Goal: Information Seeking & Learning: Learn about a topic

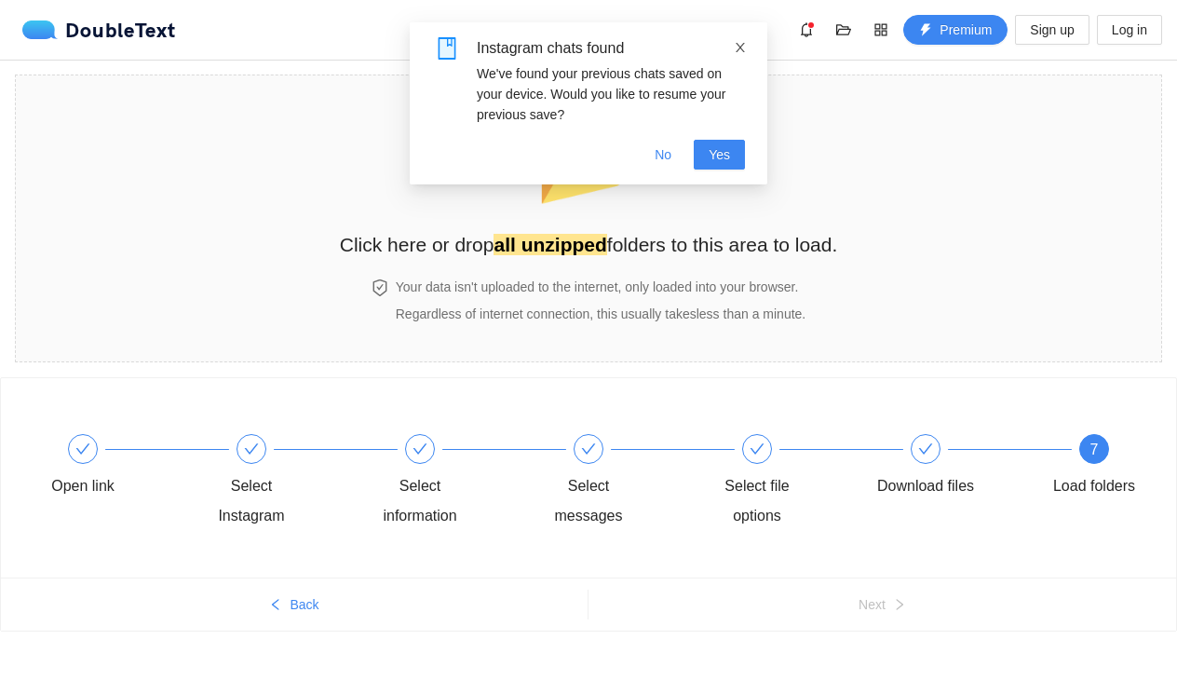
click at [738, 50] on icon "close" at bounding box center [740, 47] width 9 height 9
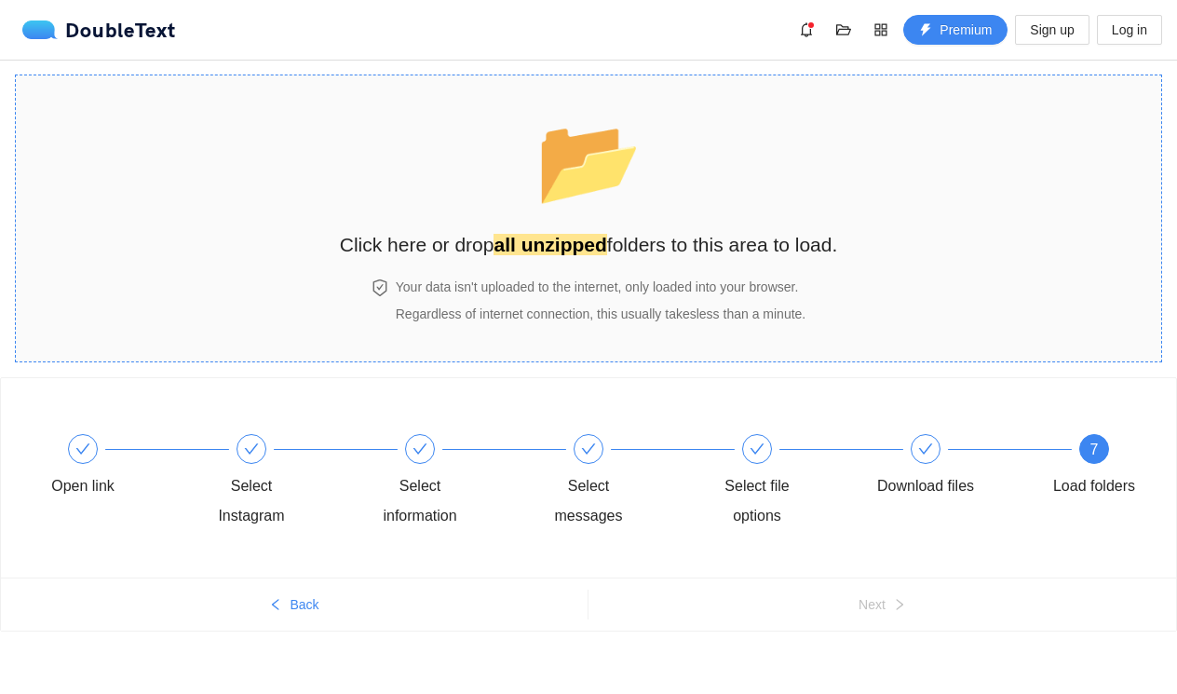
click at [573, 247] on strong "all unzipped" at bounding box center [550, 244] width 113 height 21
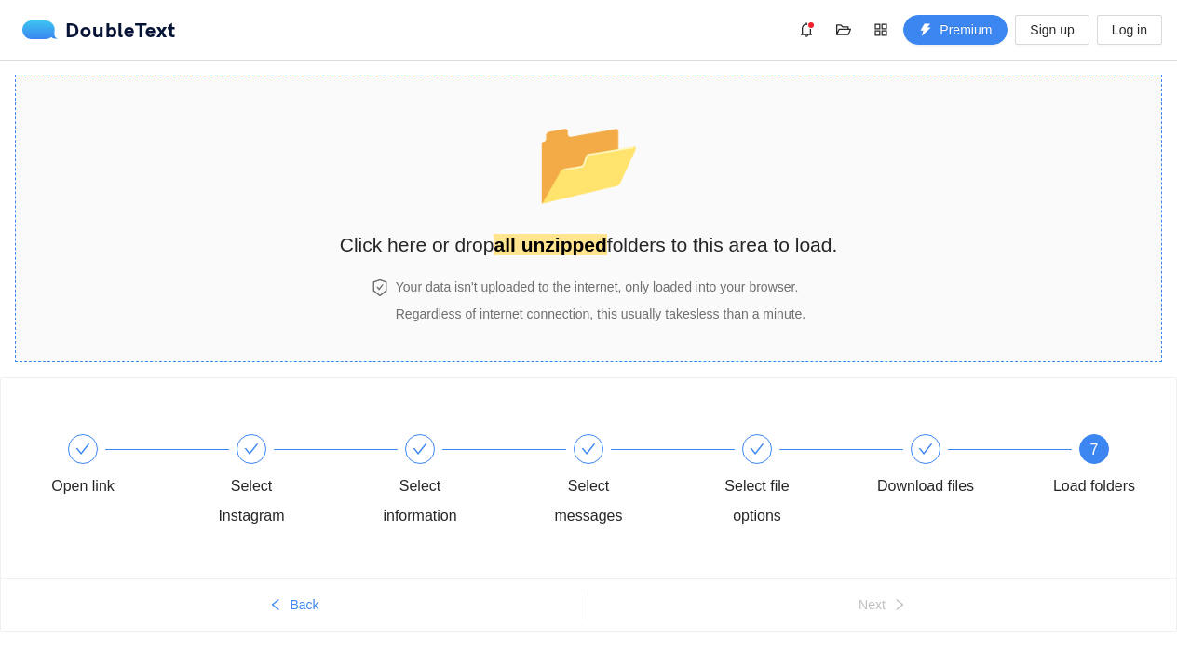
click at [697, 270] on div "📂 Click here or drop all unzipped folders to this area to load. Your data isn't…" at bounding box center [589, 218] width 498 height 249
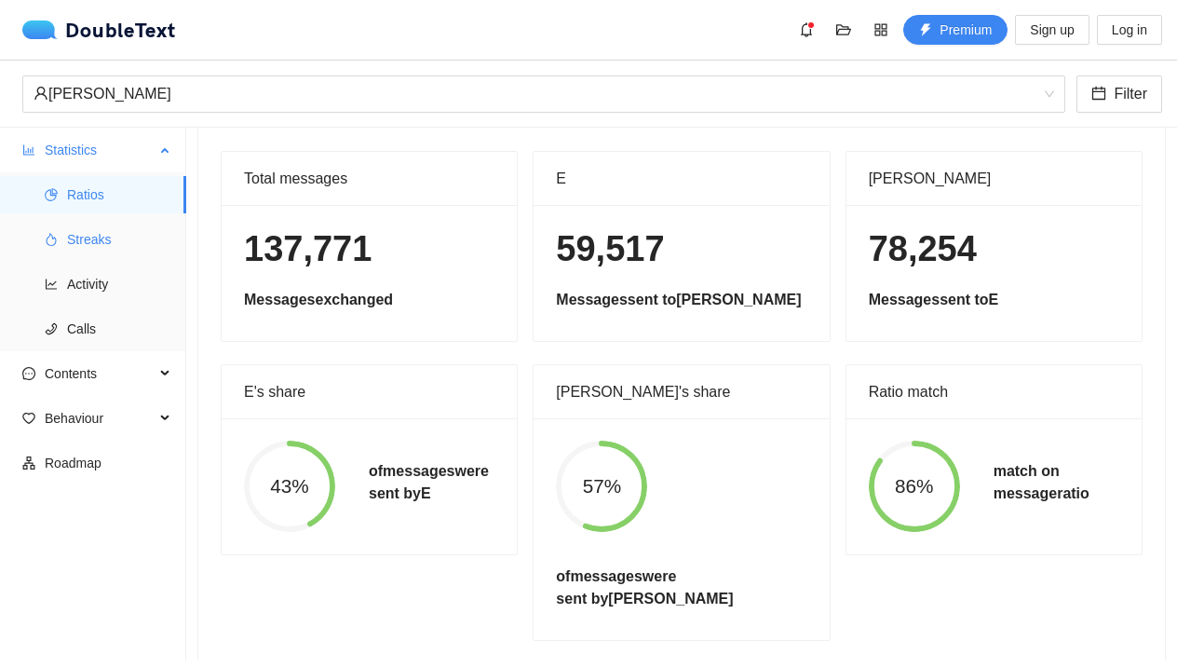
click at [87, 235] on span "Streaks" at bounding box center [119, 239] width 104 height 37
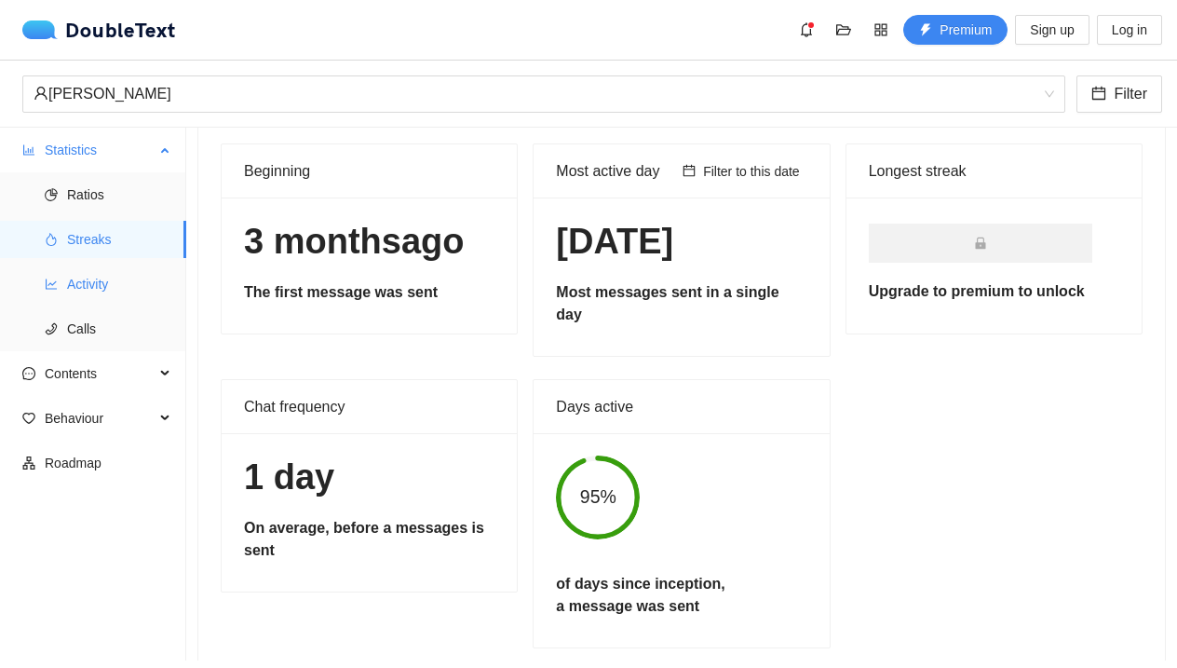
click at [150, 291] on span "Activity" at bounding box center [119, 283] width 104 height 37
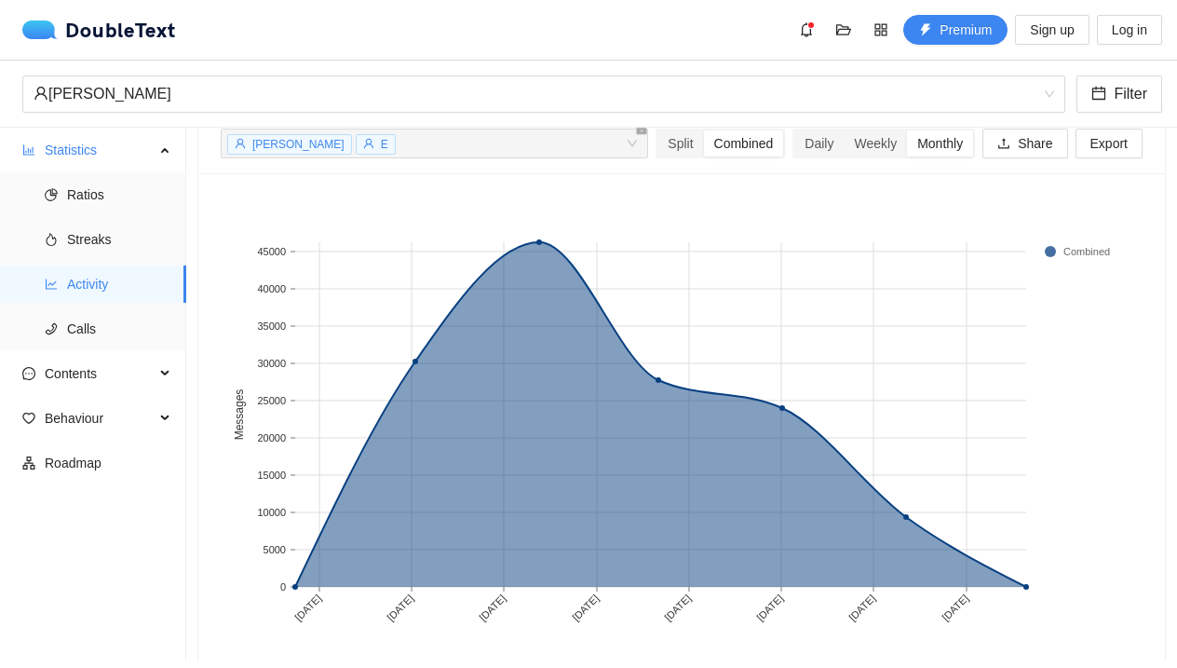
scroll to position [93, 0]
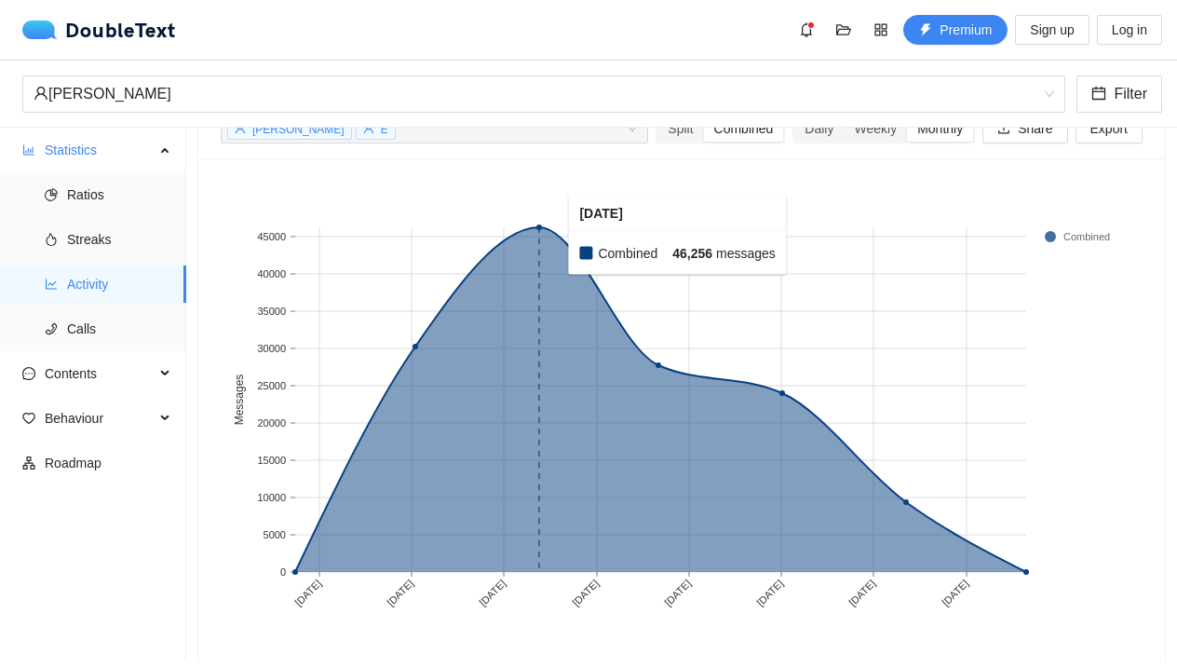
click at [556, 236] on rect at bounding box center [539, 399] width 122 height 345
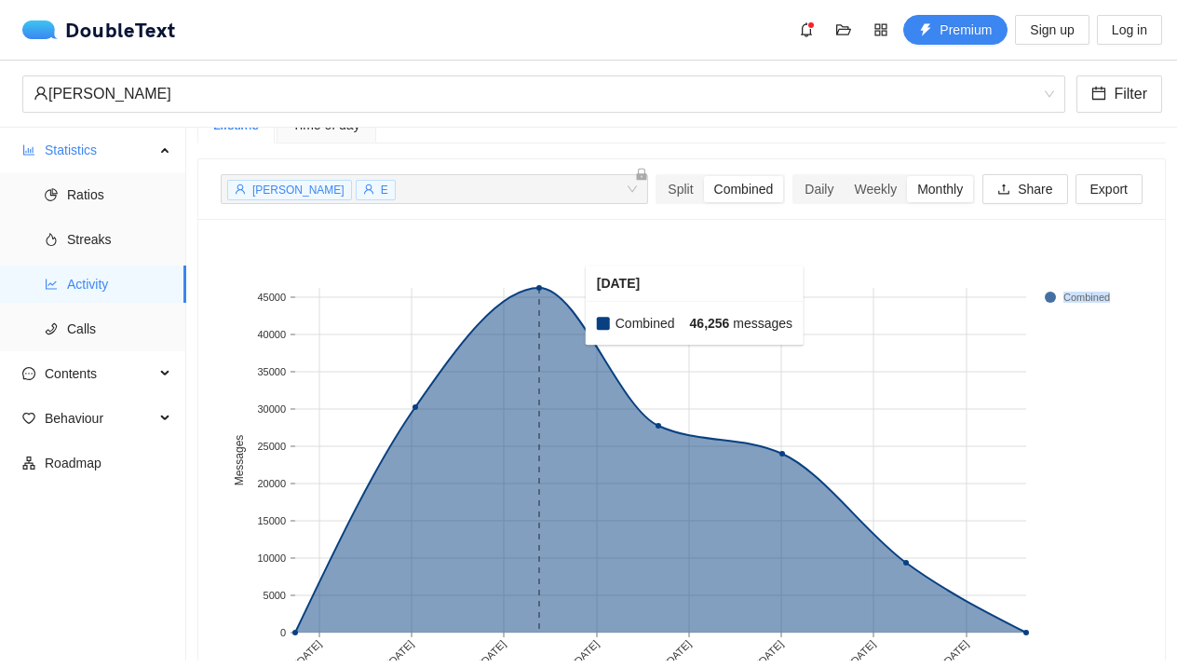
scroll to position [17, 0]
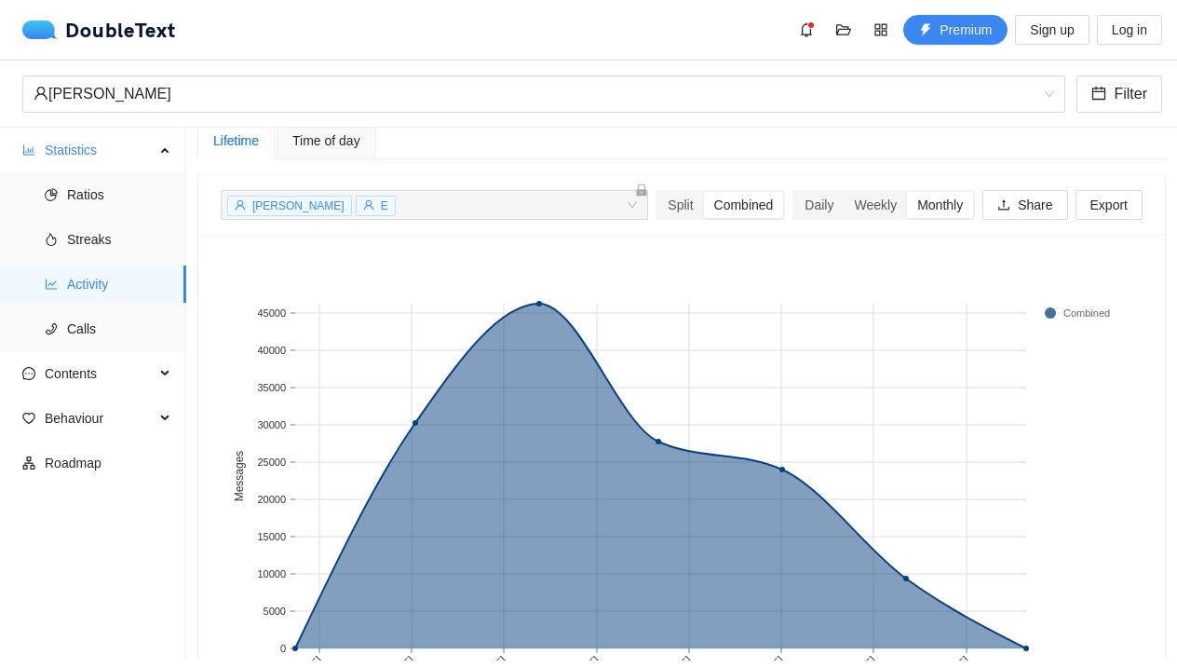
click at [789, 207] on div "Daily Weekly Monthly" at bounding box center [884, 205] width 190 height 30
click at [802, 207] on div "Daily" at bounding box center [818, 205] width 49 height 26
click at [794, 192] on input "Daily" at bounding box center [794, 192] width 0 height 0
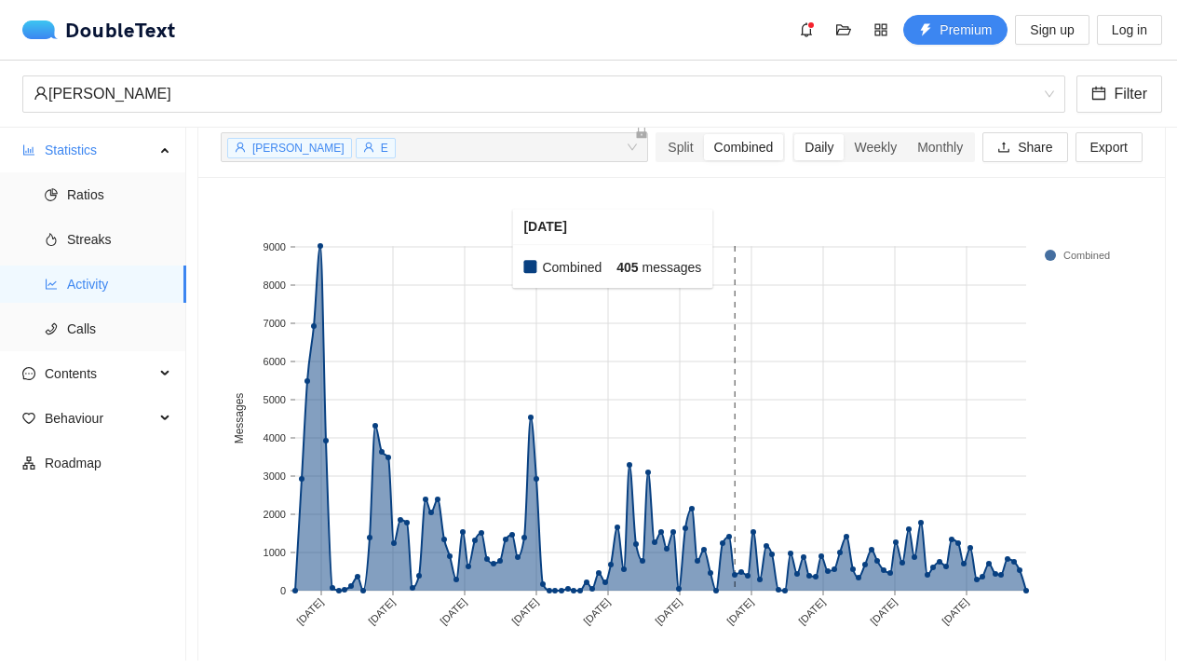
scroll to position [80, 0]
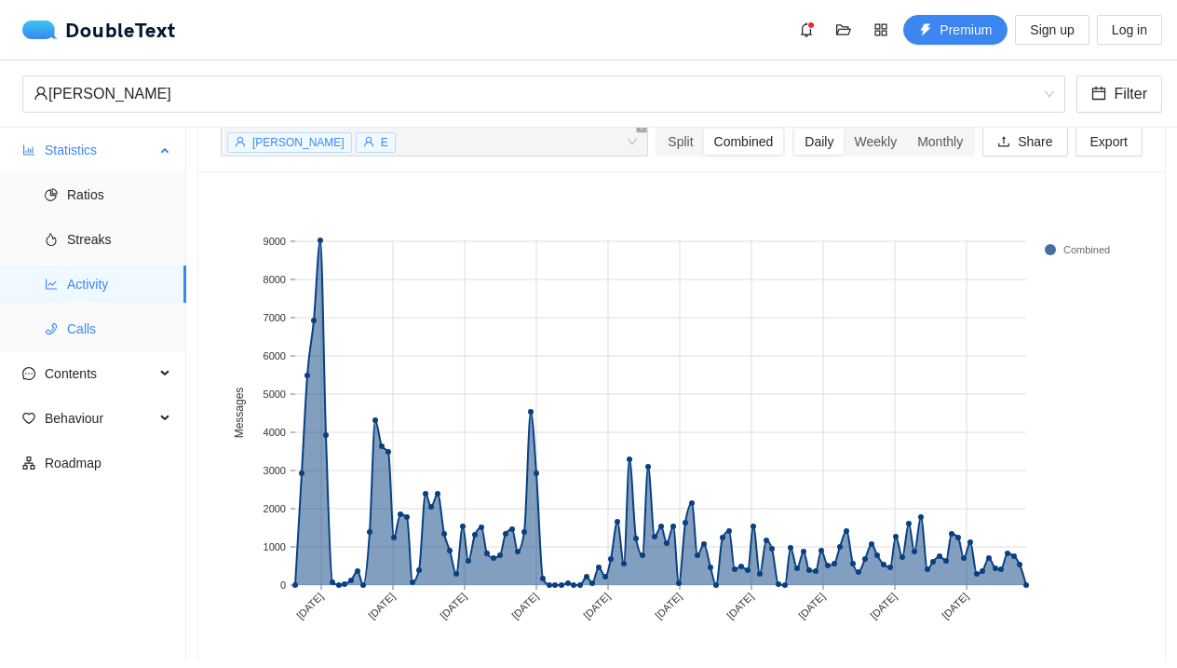
click at [108, 343] on span "Calls" at bounding box center [119, 328] width 104 height 37
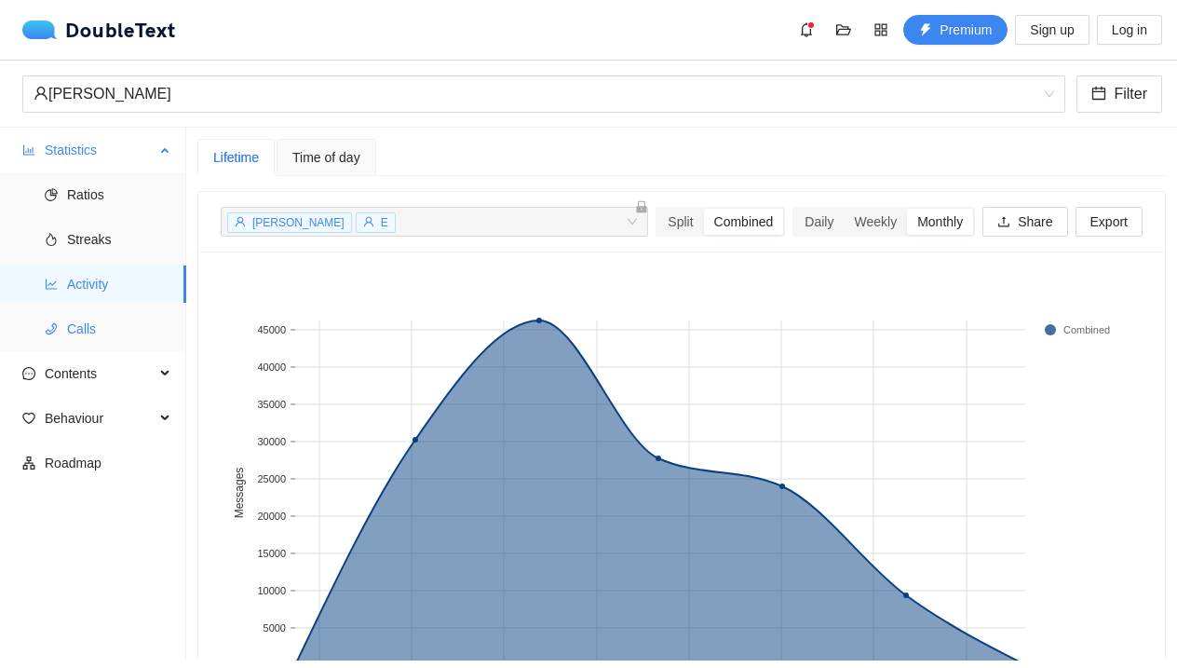
click at [40, 316] on li "Calls" at bounding box center [93, 328] width 186 height 37
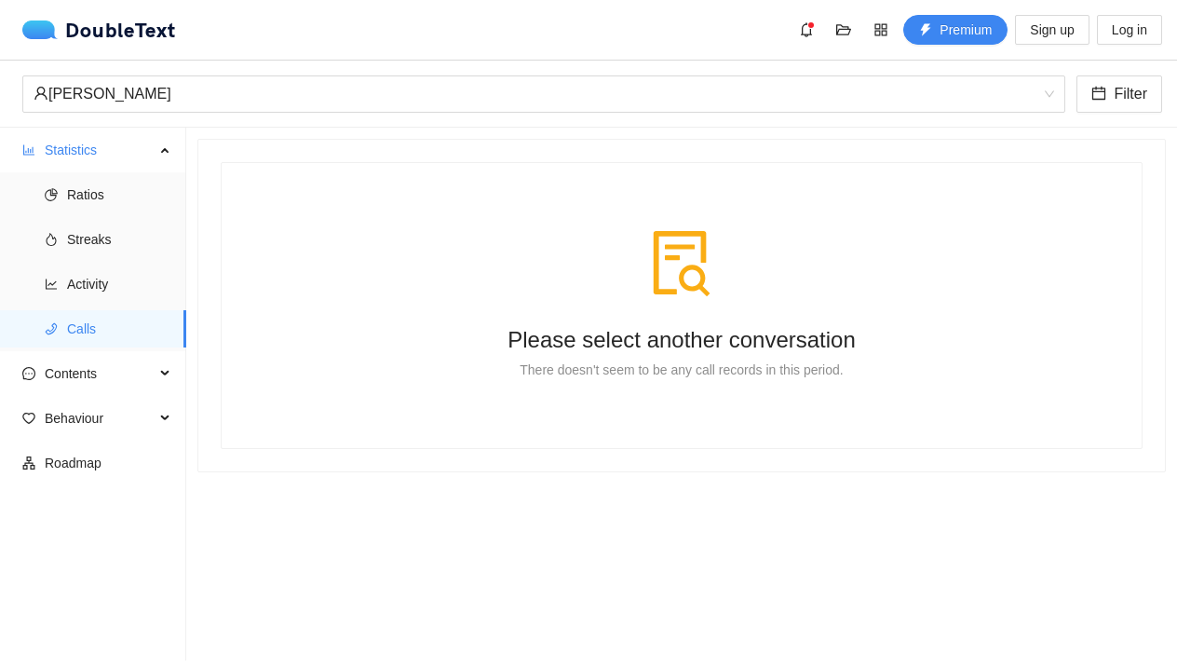
click at [688, 352] on div "Please select another conversation" at bounding box center [682, 339] width 816 height 40
click at [684, 311] on div "Please select another conversation There doesn't seem to be any call records in…" at bounding box center [681, 305] width 875 height 240
click at [102, 386] on span "Contents" at bounding box center [100, 373] width 110 height 37
click at [88, 409] on span "Word Cloud" at bounding box center [119, 418] width 104 height 37
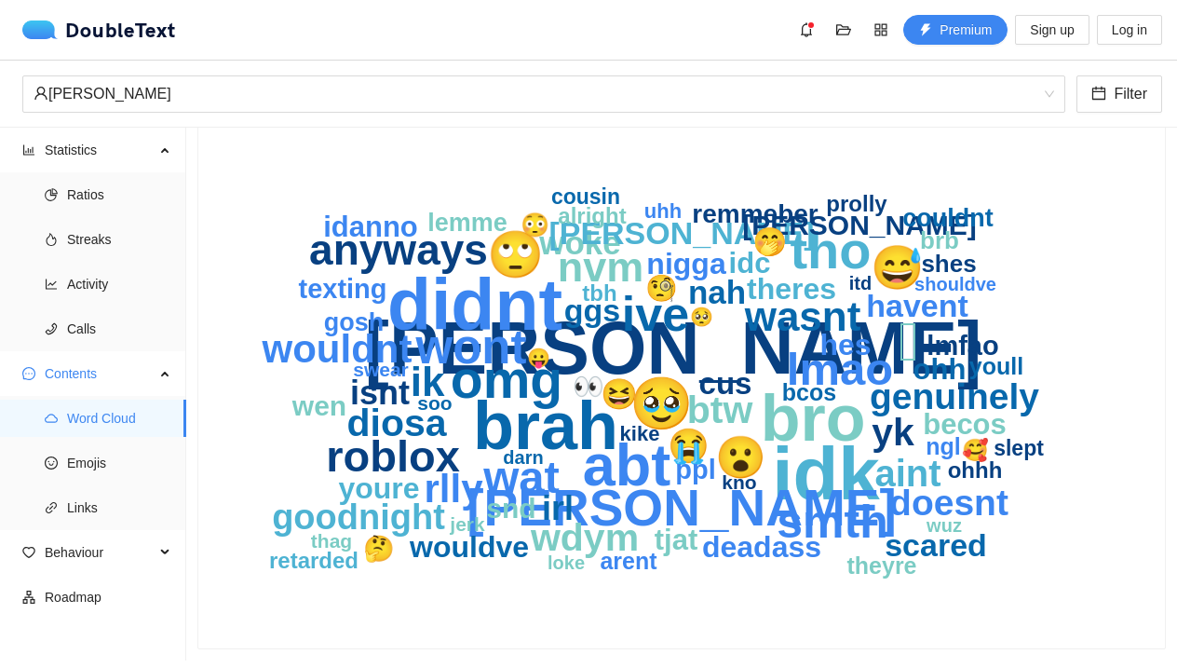
scroll to position [80, 0]
click at [835, 228] on text "corey" at bounding box center [859, 225] width 235 height 31
click at [841, 211] on text "prolly" at bounding box center [856, 203] width 61 height 25
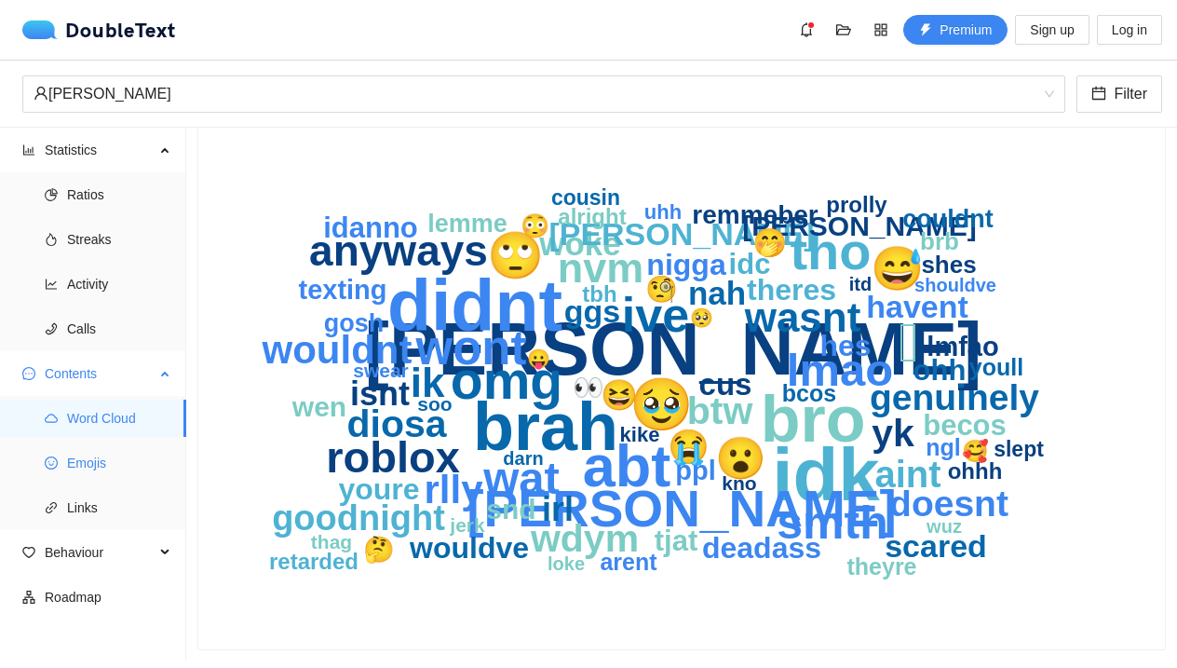
click at [96, 487] on ul "Word Cloud Emojis Links" at bounding box center [92, 463] width 185 height 134
click at [96, 471] on span "Emojis" at bounding box center [119, 462] width 104 height 37
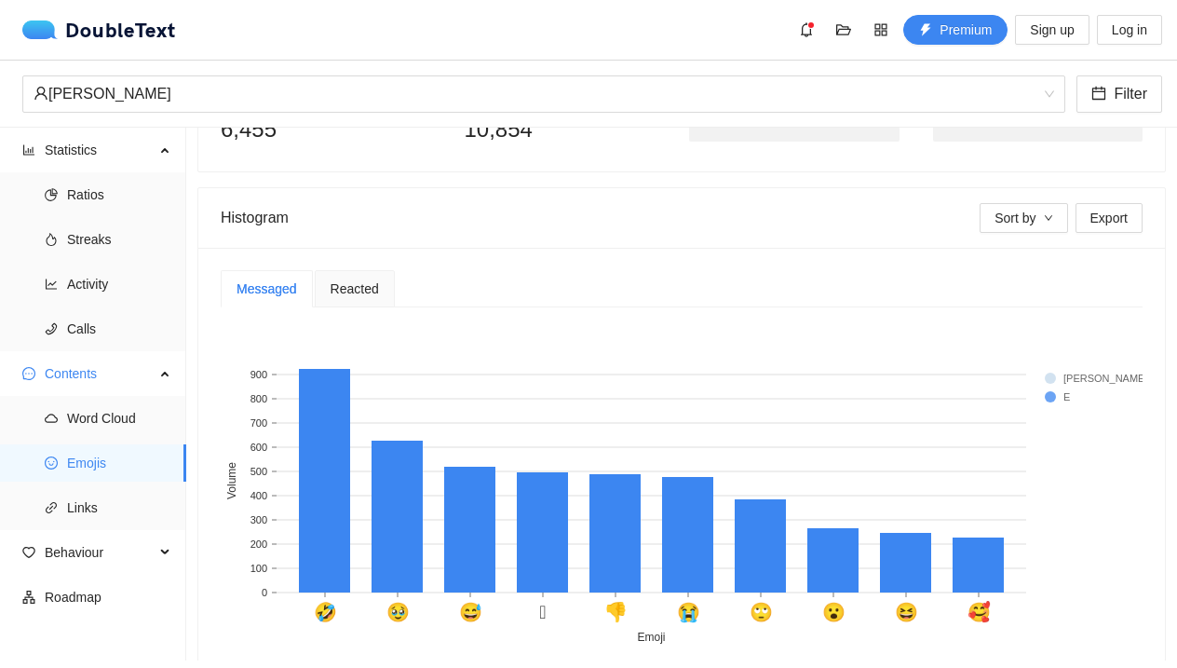
scroll to position [297, 0]
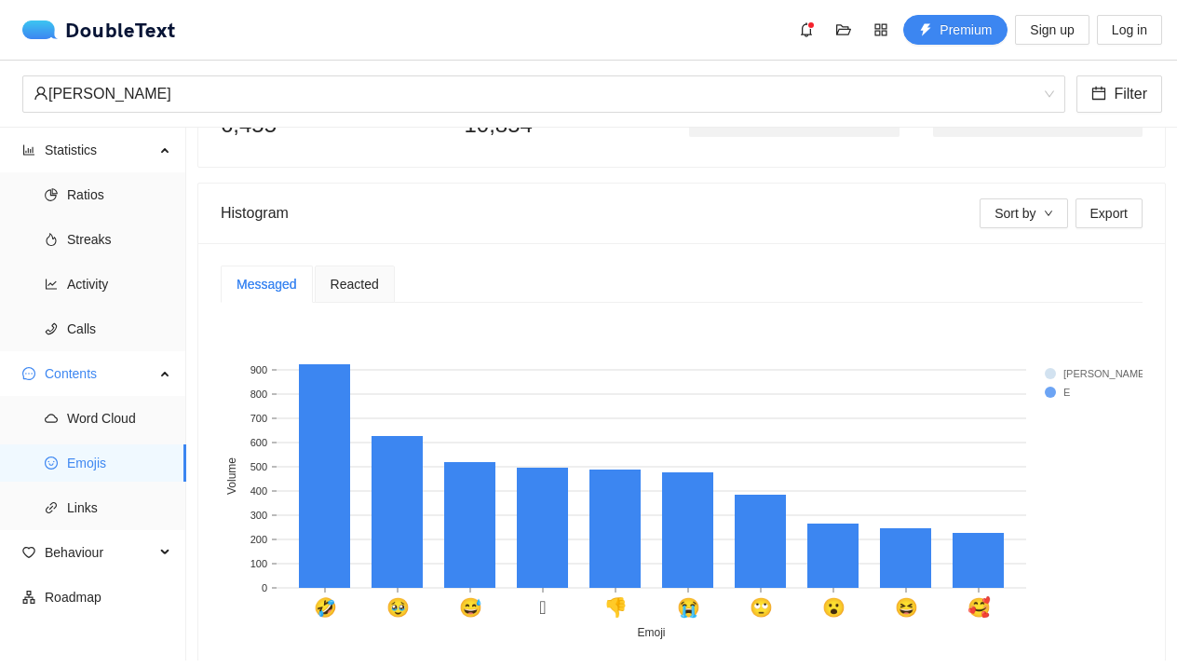
click at [356, 299] on div "Reacted" at bounding box center [355, 283] width 80 height 37
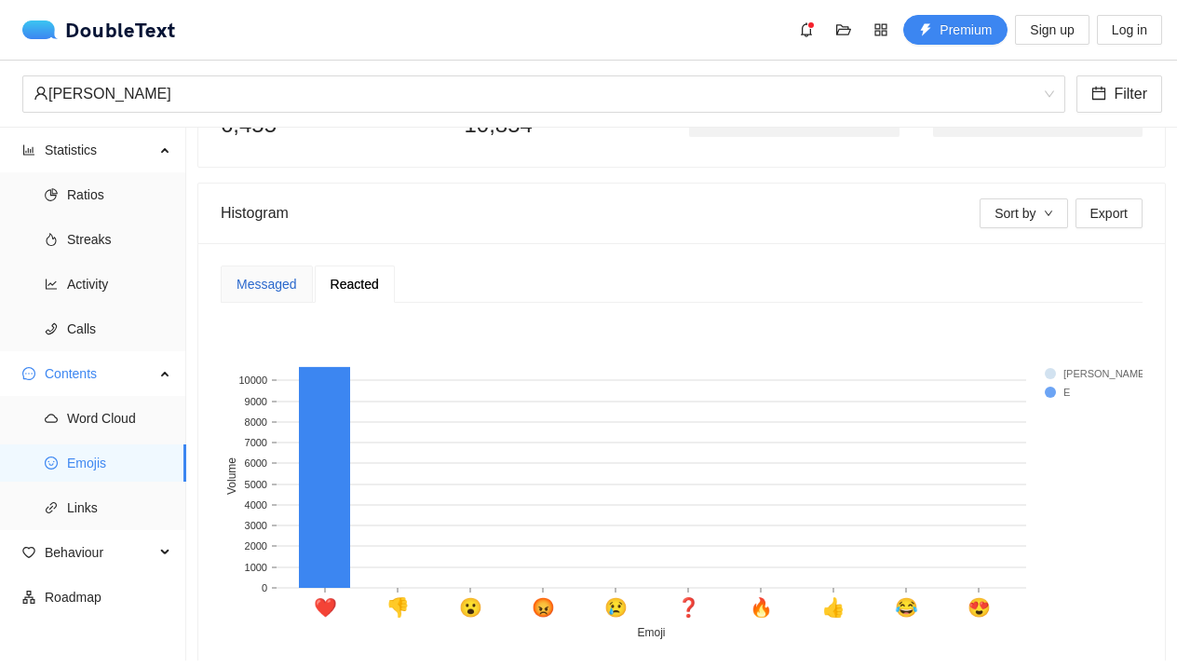
click at [295, 280] on div "Messaged" at bounding box center [267, 284] width 61 height 20
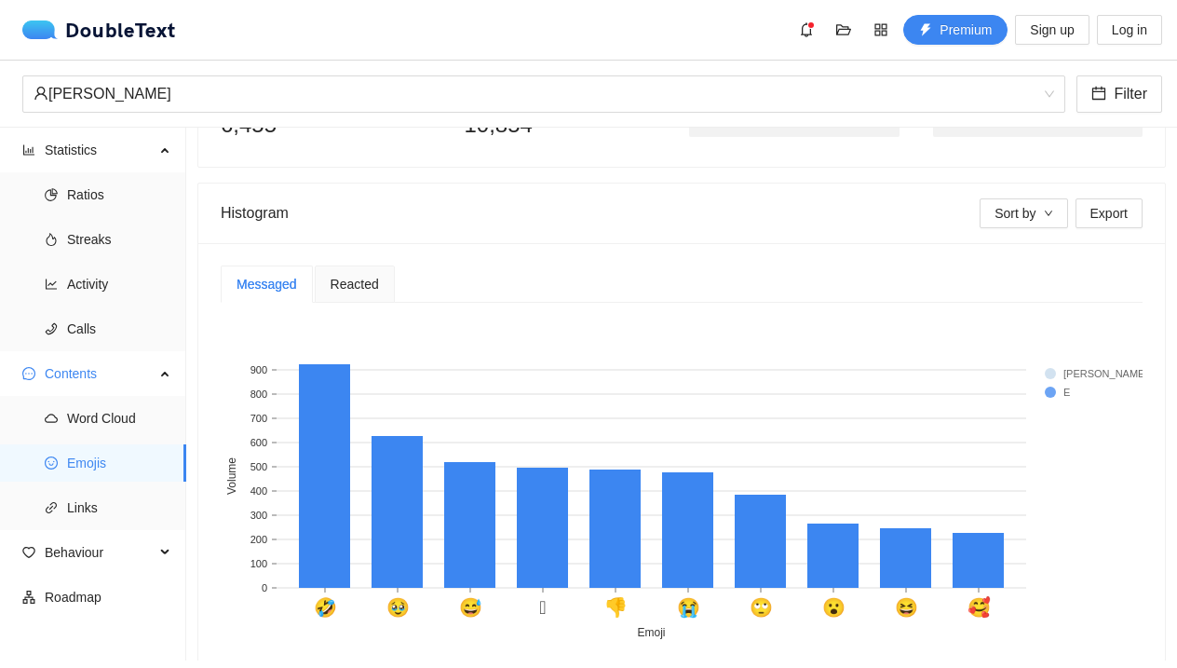
click at [531, 603] on rect at bounding box center [682, 481] width 922 height 326
click at [166, 526] on span "Links" at bounding box center [119, 507] width 104 height 37
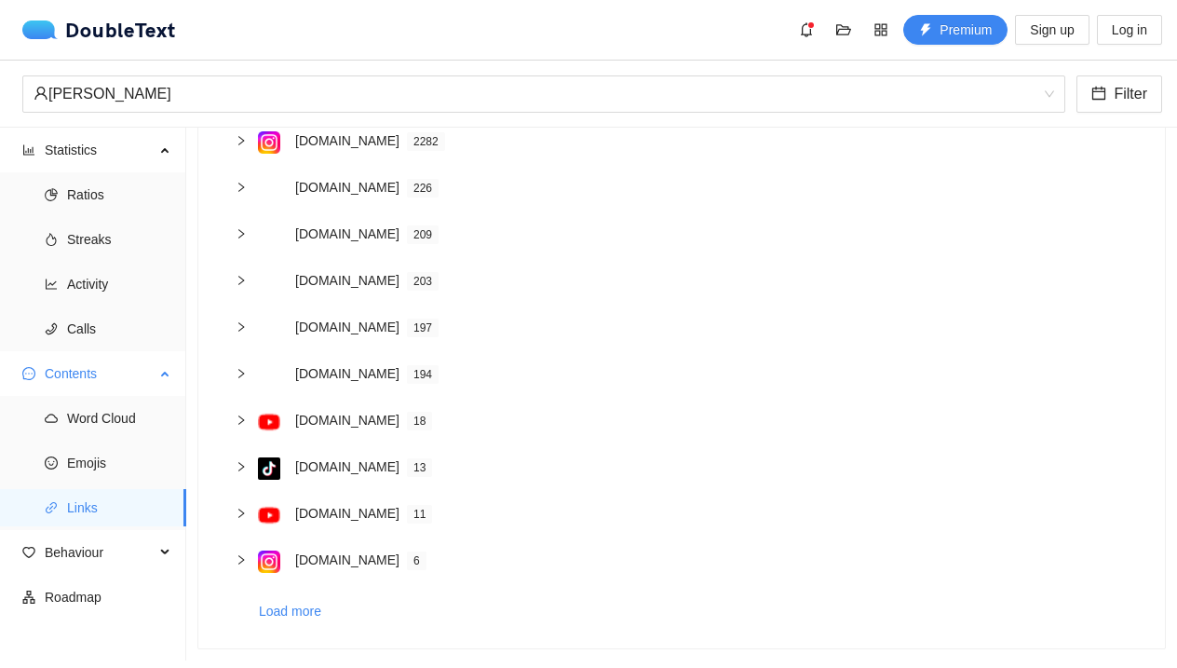
click at [164, 522] on span "Links" at bounding box center [119, 507] width 104 height 37
click at [149, 517] on span "Links" at bounding box center [119, 507] width 104 height 37
click at [137, 506] on span "Links" at bounding box center [119, 507] width 104 height 37
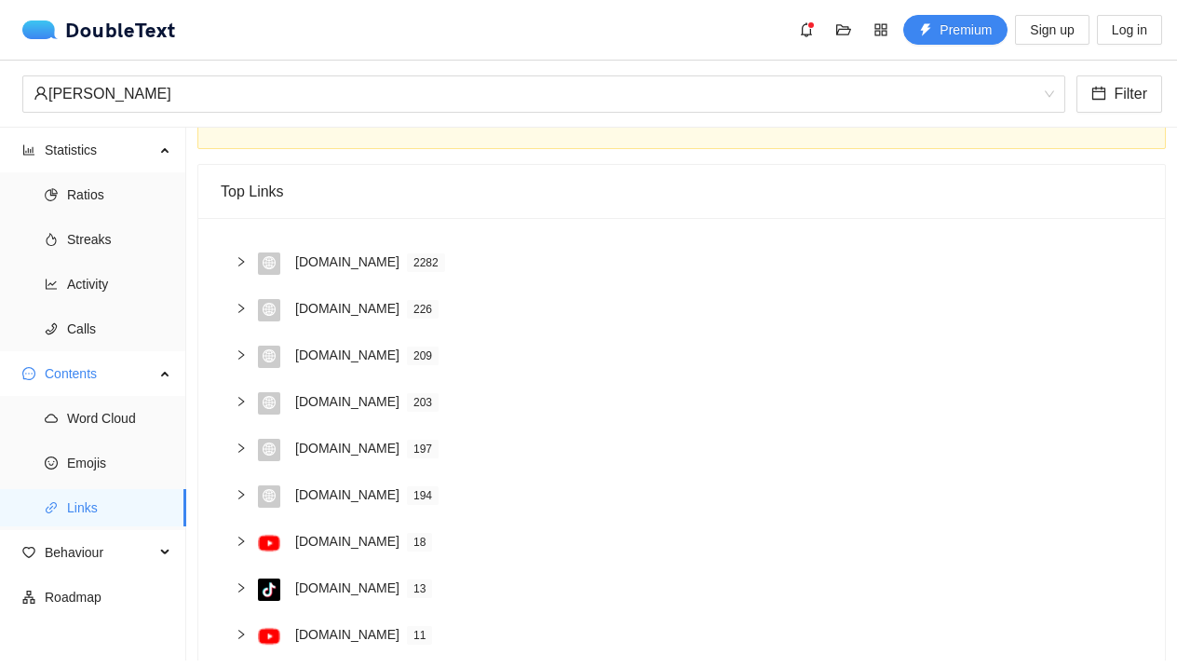
click at [230, 257] on div "www.instagram.com 2282" at bounding box center [682, 263] width 922 height 47
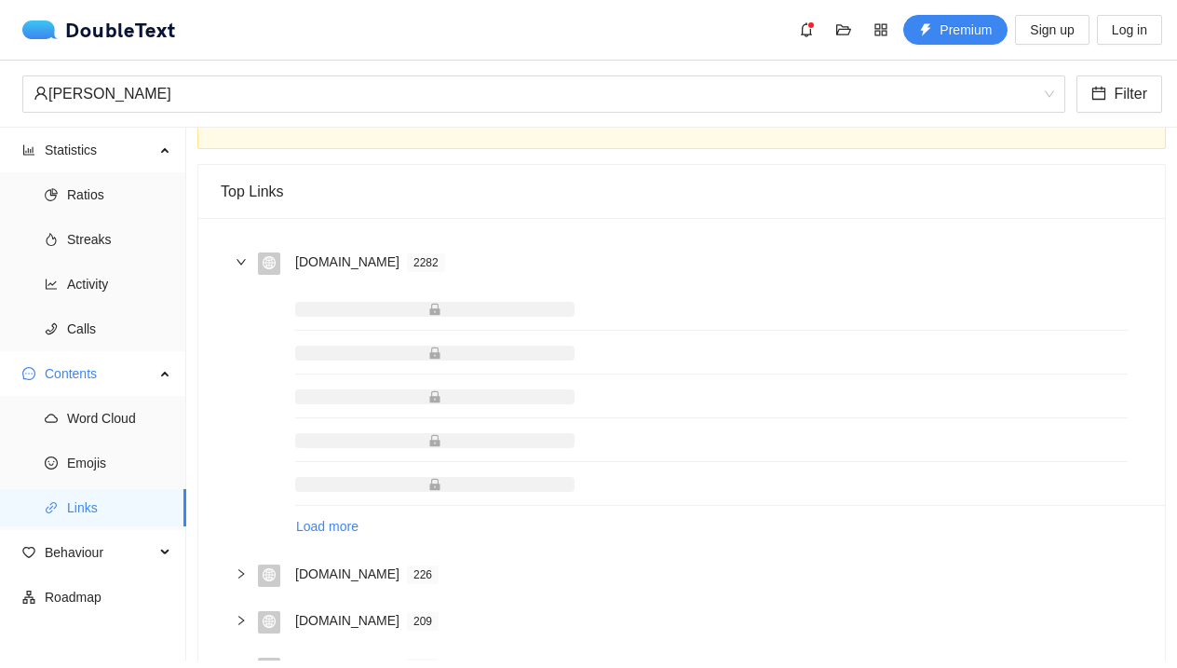
click at [238, 257] on icon "right" at bounding box center [241, 261] width 11 height 11
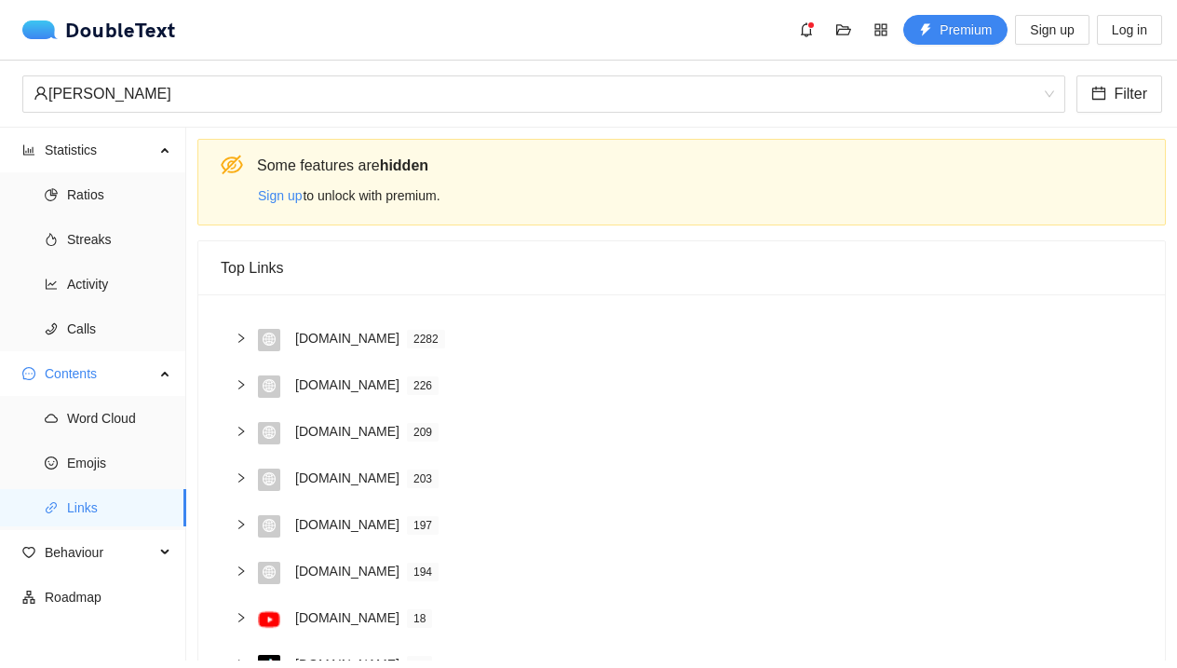
scroll to position [0, 0]
click at [80, 539] on span "Behaviour" at bounding box center [100, 552] width 110 height 37
click at [76, 558] on span "Behaviour" at bounding box center [100, 552] width 110 height 37
click at [75, 549] on span "Behaviour" at bounding box center [100, 552] width 110 height 37
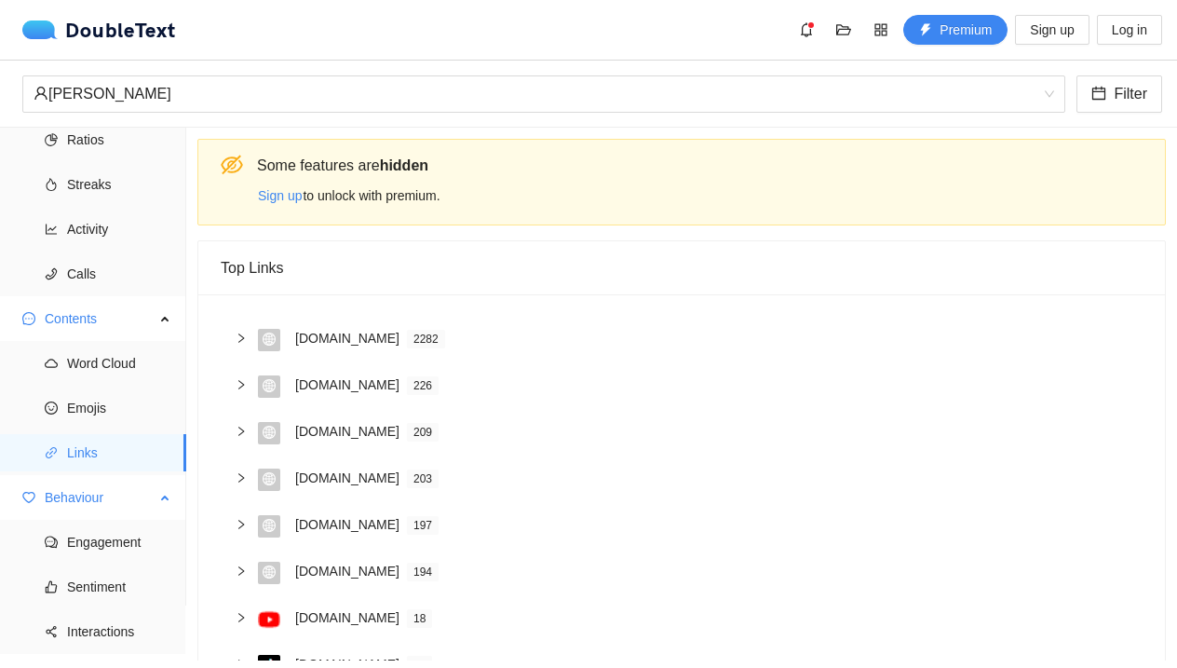
click at [75, 549] on span "Engagement" at bounding box center [119, 541] width 104 height 37
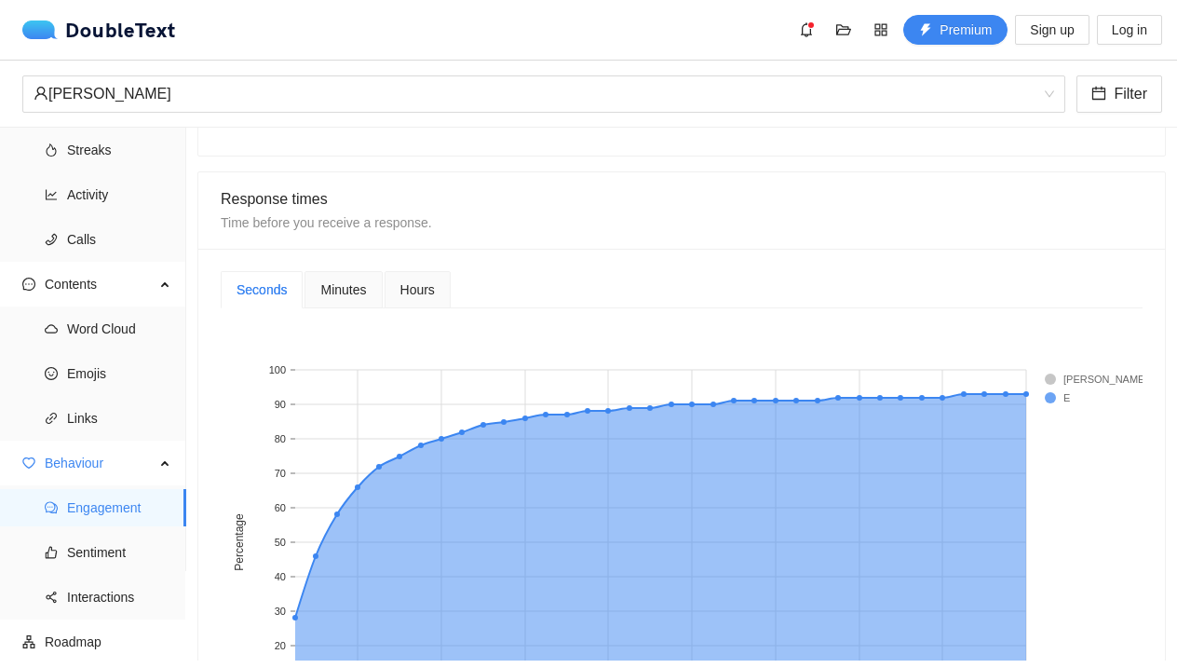
scroll to position [672, 0]
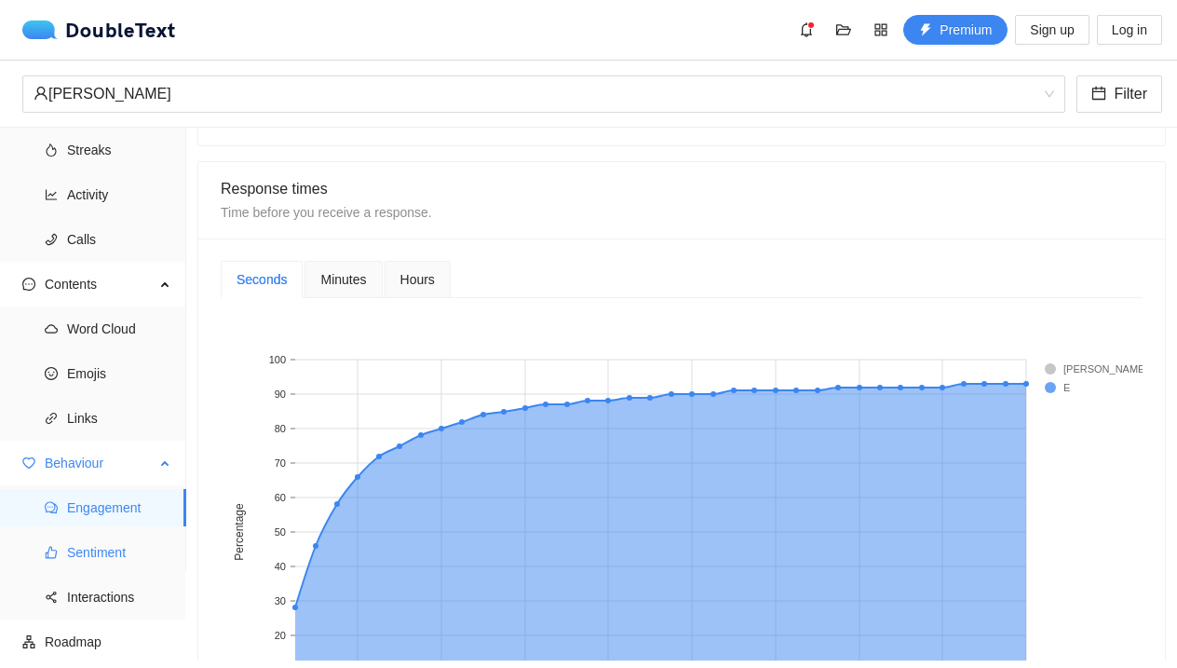
click at [140, 560] on span "Sentiment" at bounding box center [119, 552] width 104 height 37
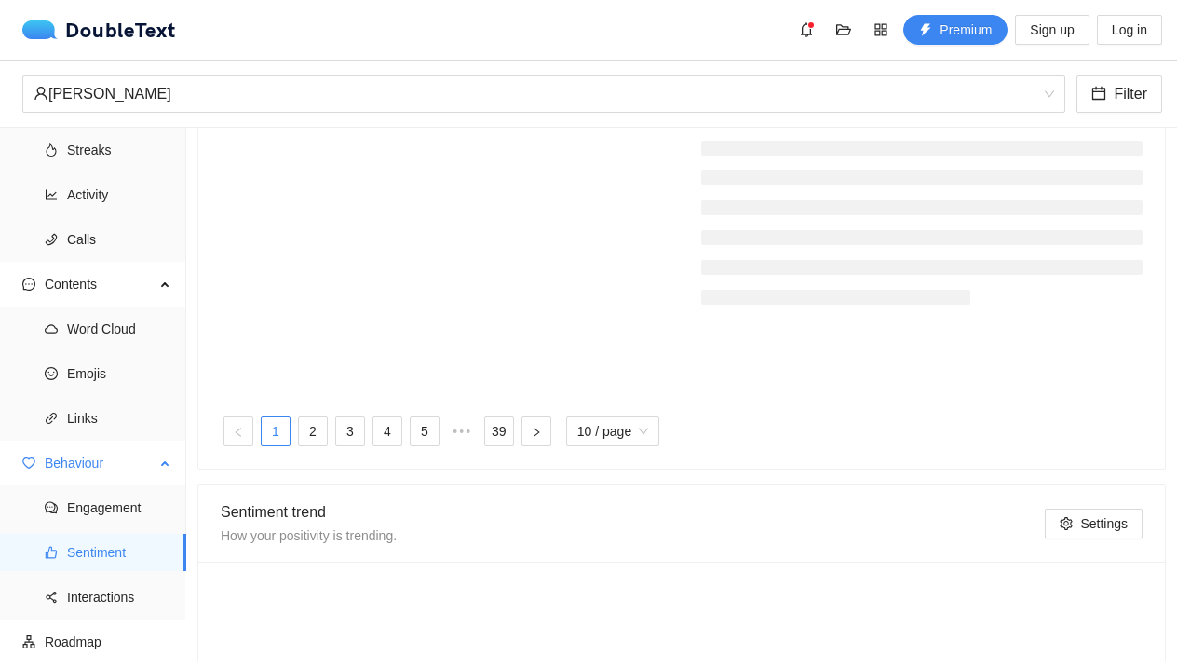
click at [109, 559] on span "Sentiment" at bounding box center [119, 552] width 104 height 37
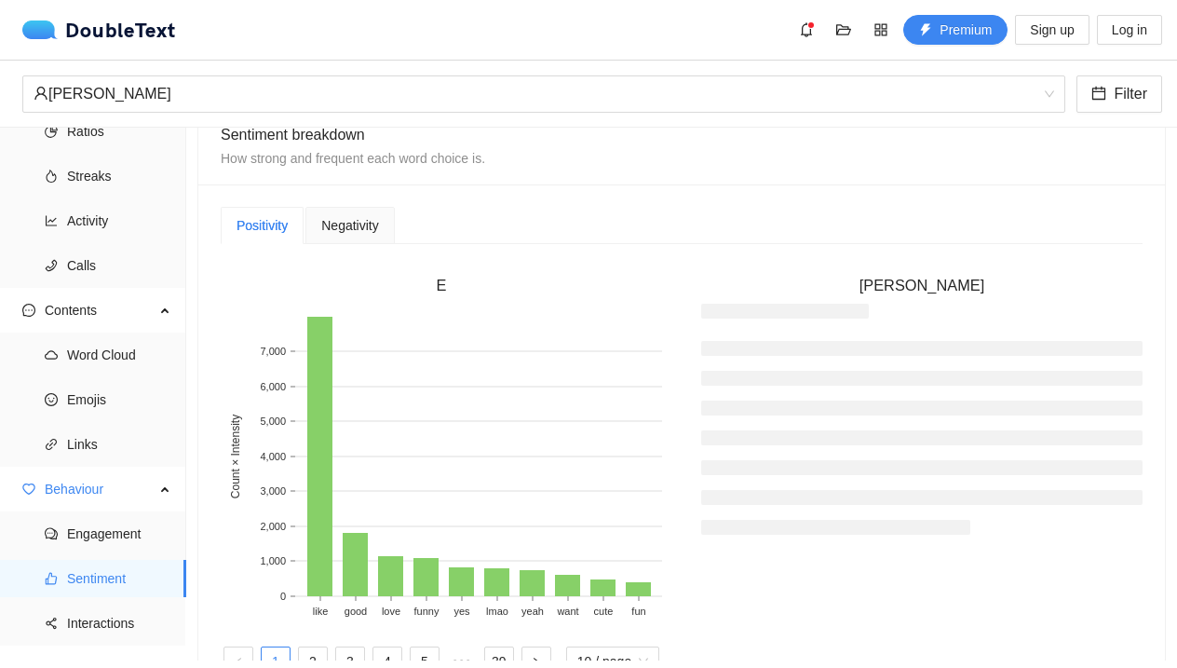
scroll to position [391, 0]
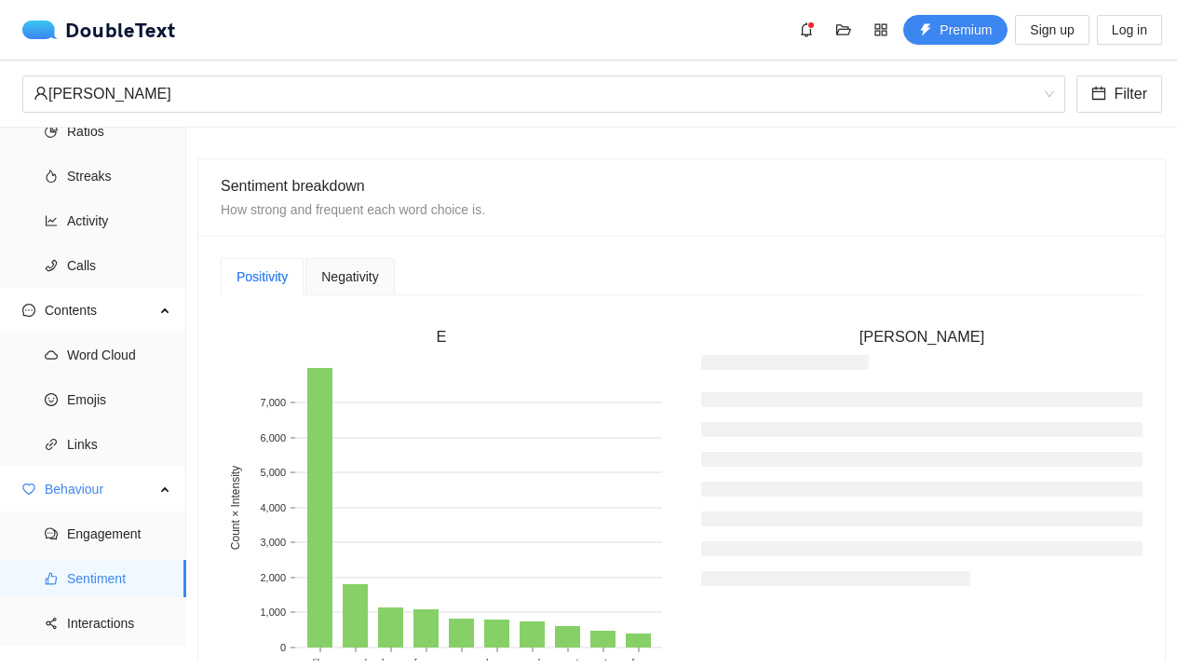
click at [375, 278] on span "Negativity" at bounding box center [349, 276] width 57 height 13
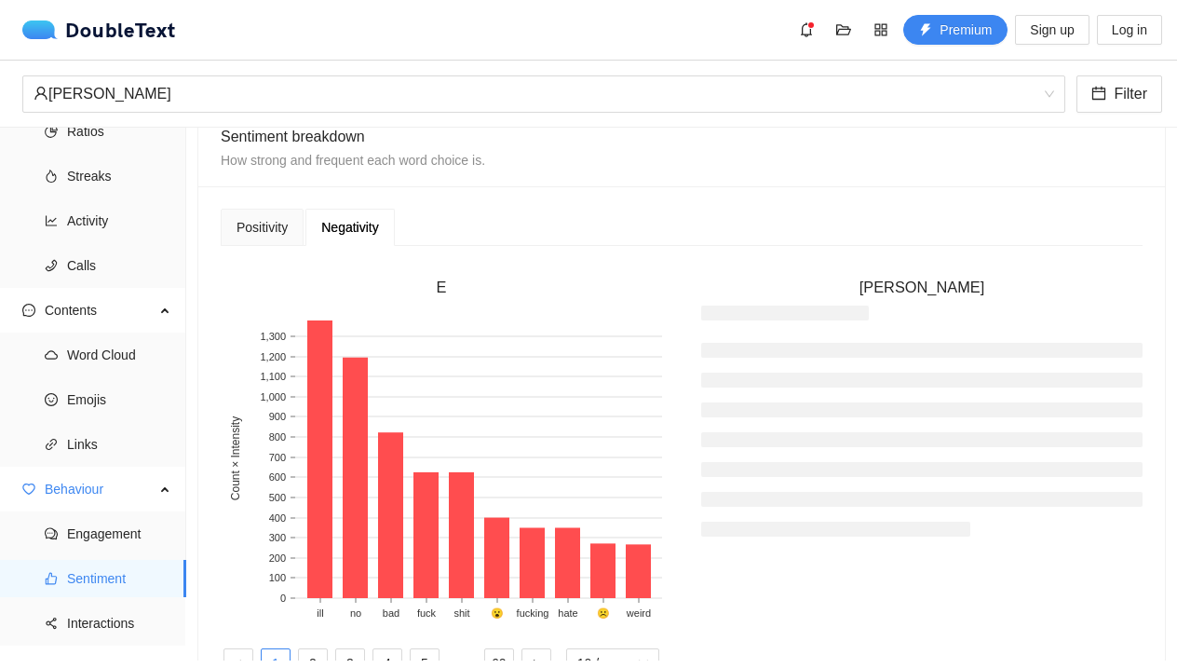
scroll to position [481, 0]
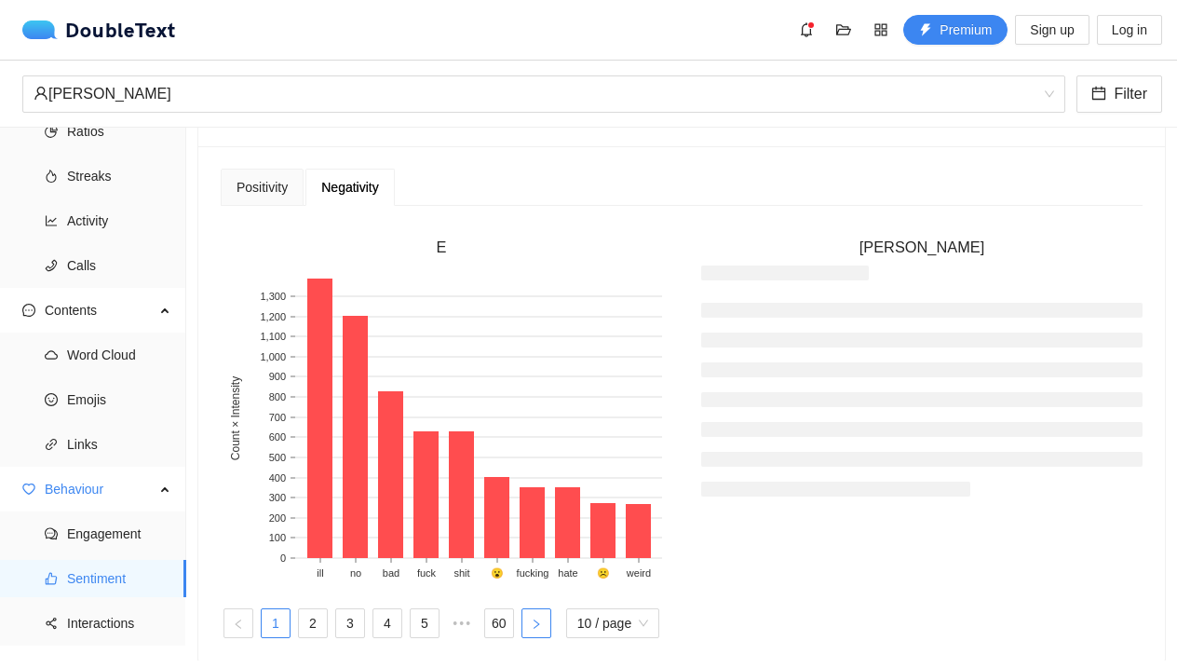
click at [527, 626] on button "button" at bounding box center [537, 623] width 30 height 30
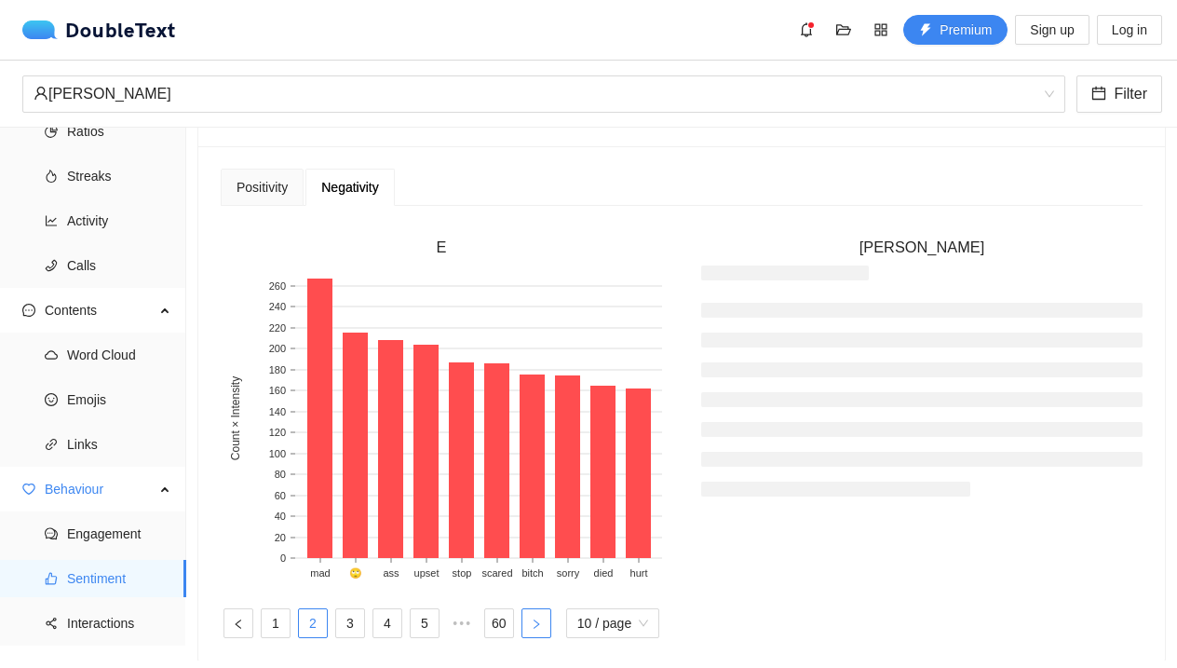
click at [527, 626] on button "button" at bounding box center [537, 623] width 30 height 30
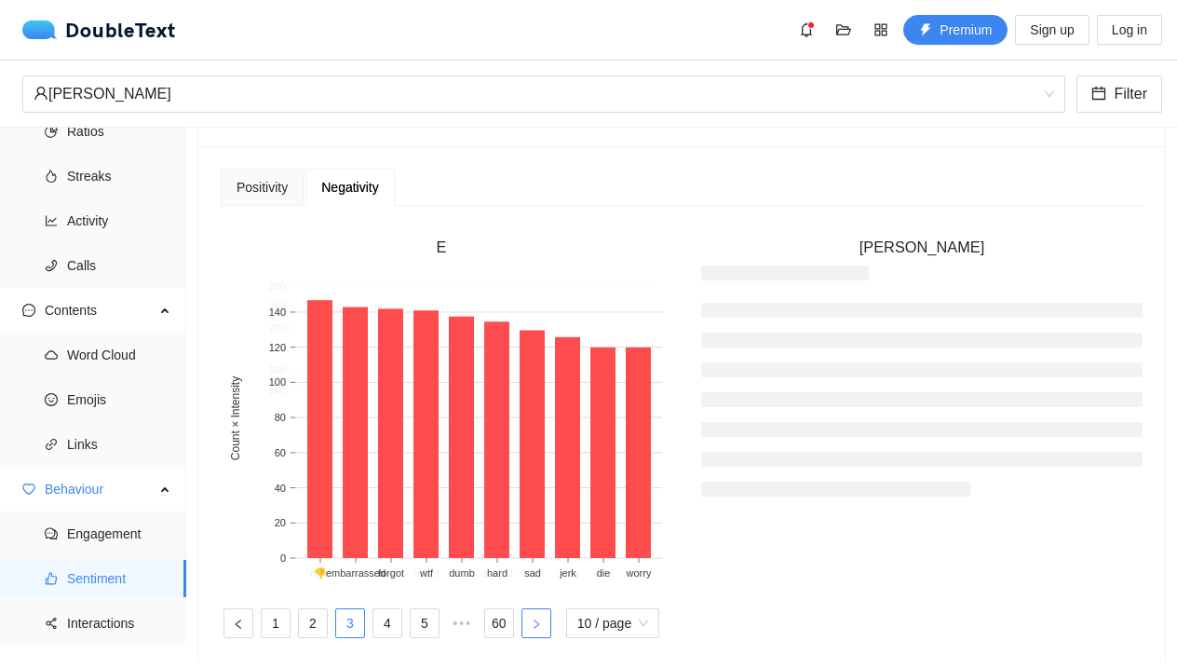
click at [527, 626] on button "button" at bounding box center [537, 623] width 30 height 30
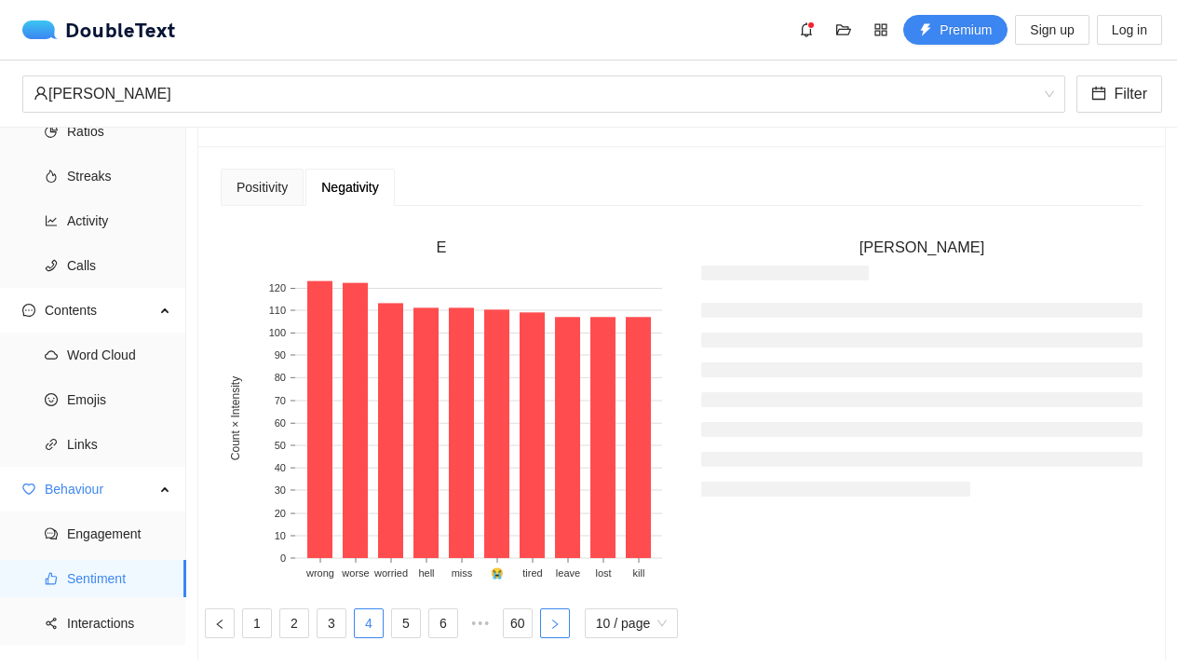
click at [527, 626] on link "60" at bounding box center [518, 623] width 28 height 28
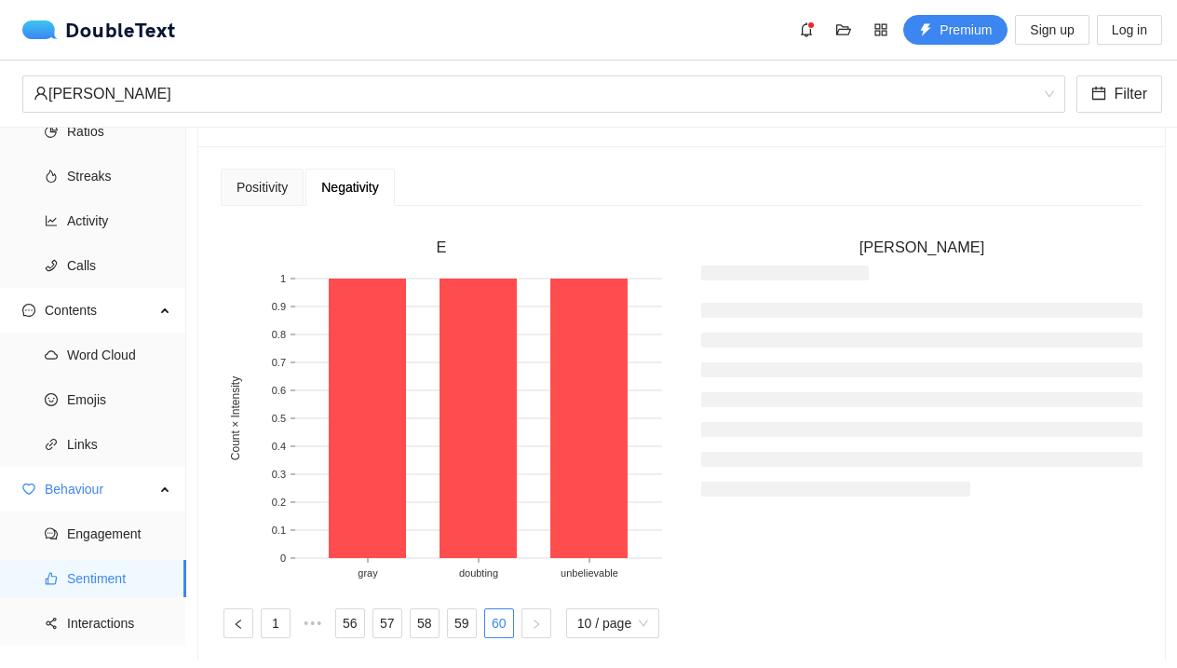
click at [272, 163] on div "Positivity Negativity E 1 2 3 4 5 ••• 39 10 / page ronnie mcnutt E gray doubtin…" at bounding box center [681, 403] width 967 height 514
click at [272, 183] on div "Positivity" at bounding box center [262, 187] width 51 height 20
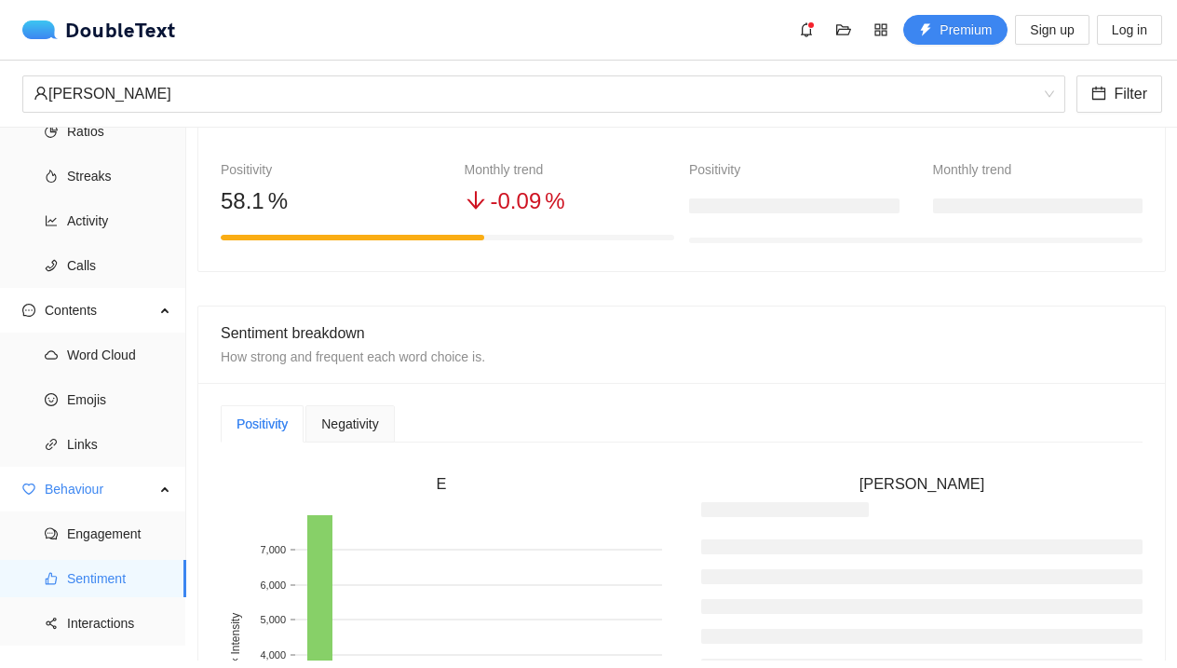
scroll to position [237, 0]
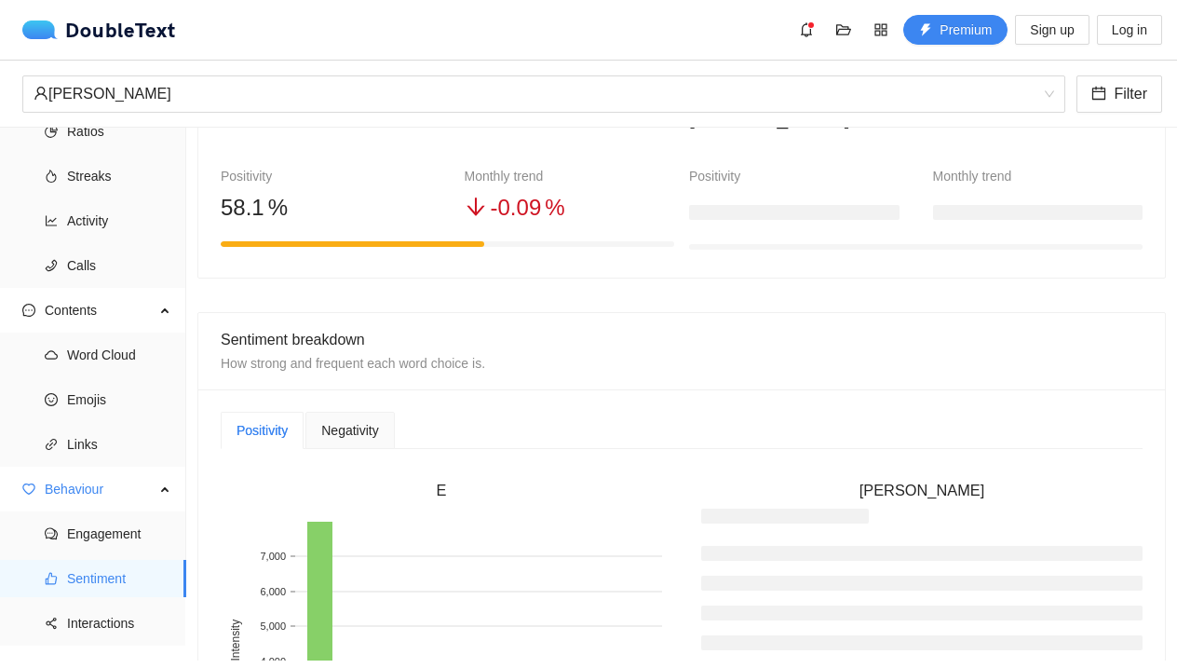
click at [479, 210] on icon "arrow-down" at bounding box center [476, 206] width 18 height 18
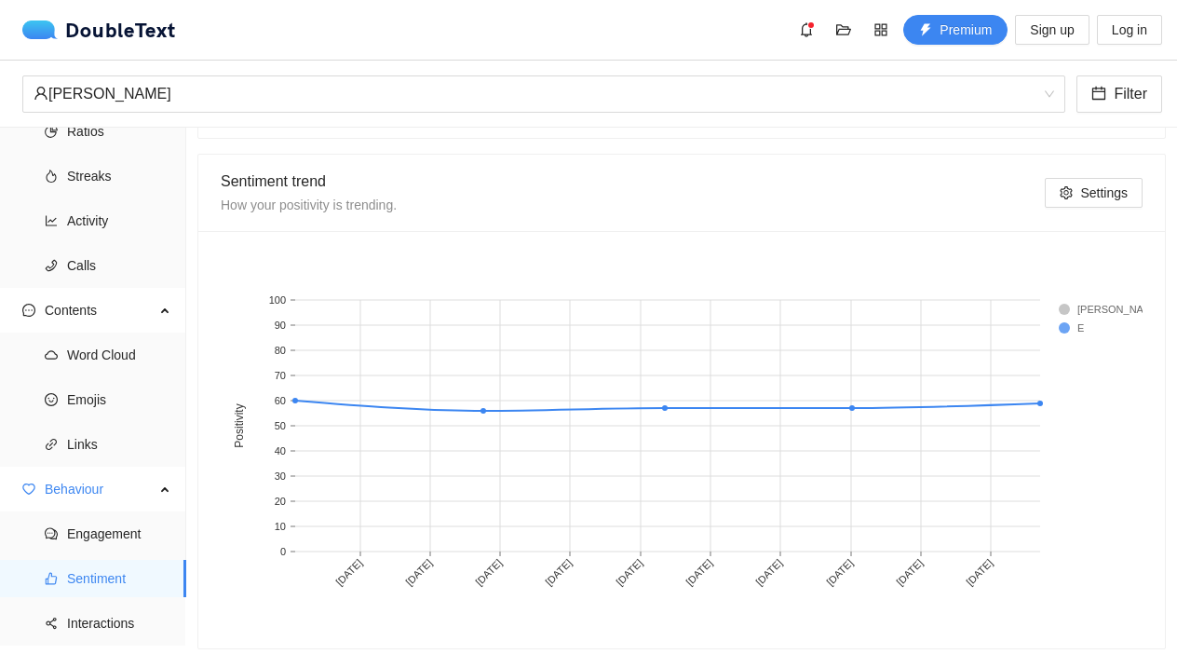
scroll to position [1002, 0]
click at [115, 621] on span "Interactions" at bounding box center [119, 622] width 104 height 37
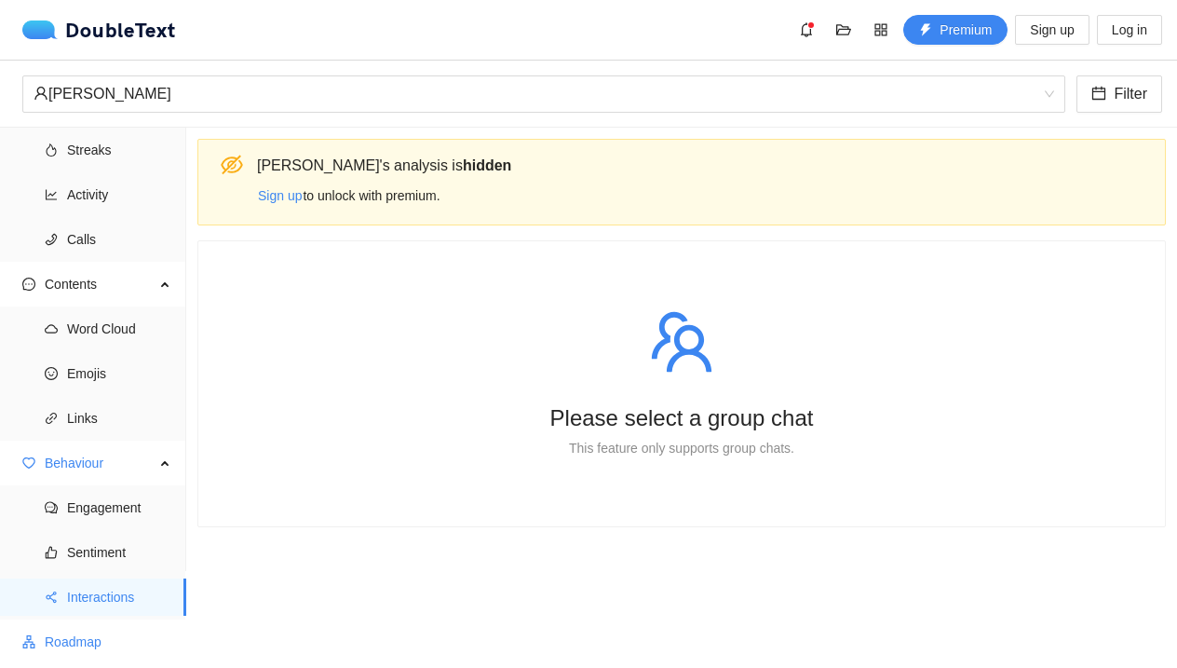
scroll to position [89, 0]
click at [293, 197] on span "Sign up" at bounding box center [280, 195] width 44 height 20
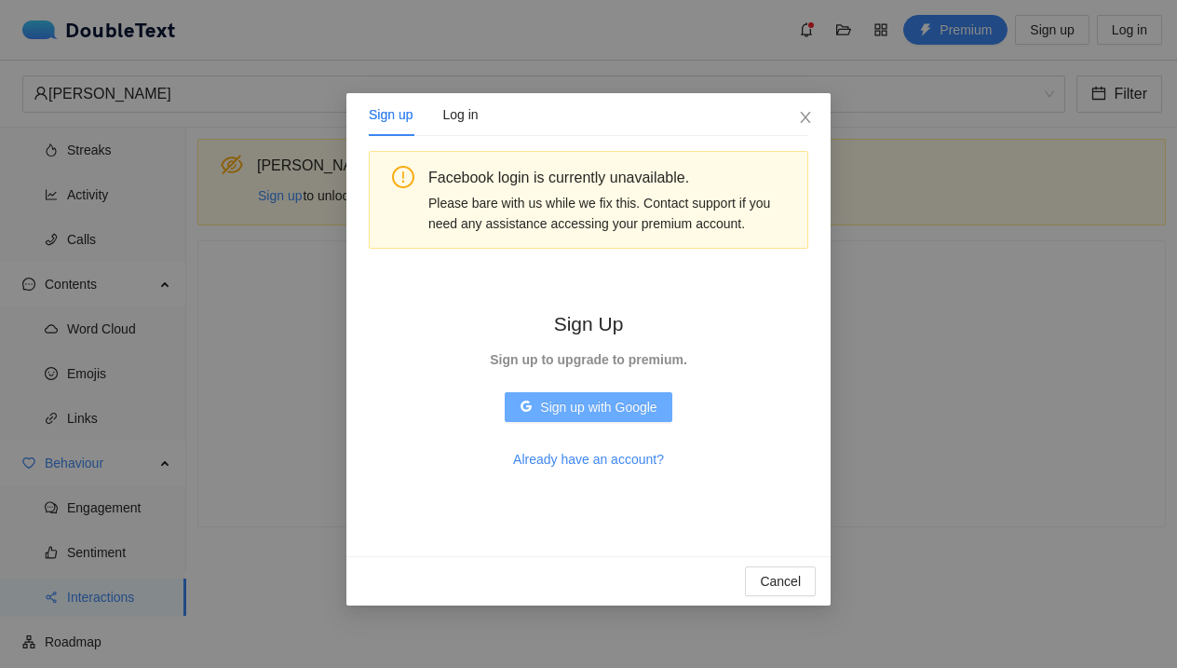
click at [598, 397] on span "Sign up with Google" at bounding box center [598, 407] width 116 height 20
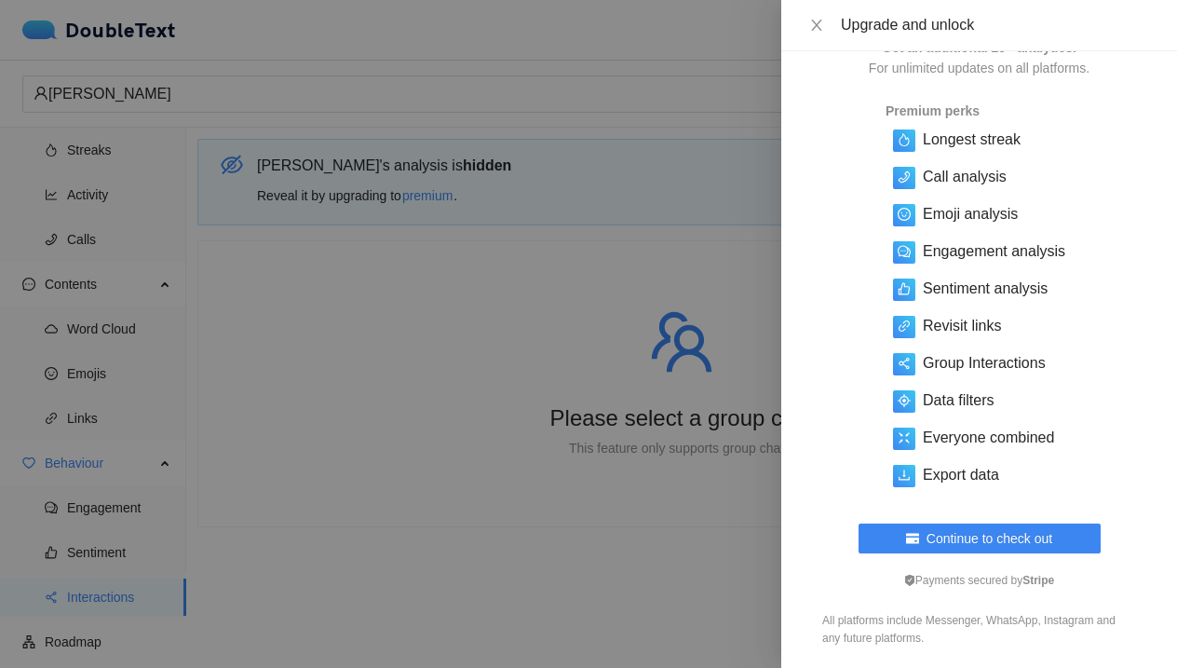
scroll to position [118, 0]
click at [727, 196] on div at bounding box center [588, 334] width 1177 height 668
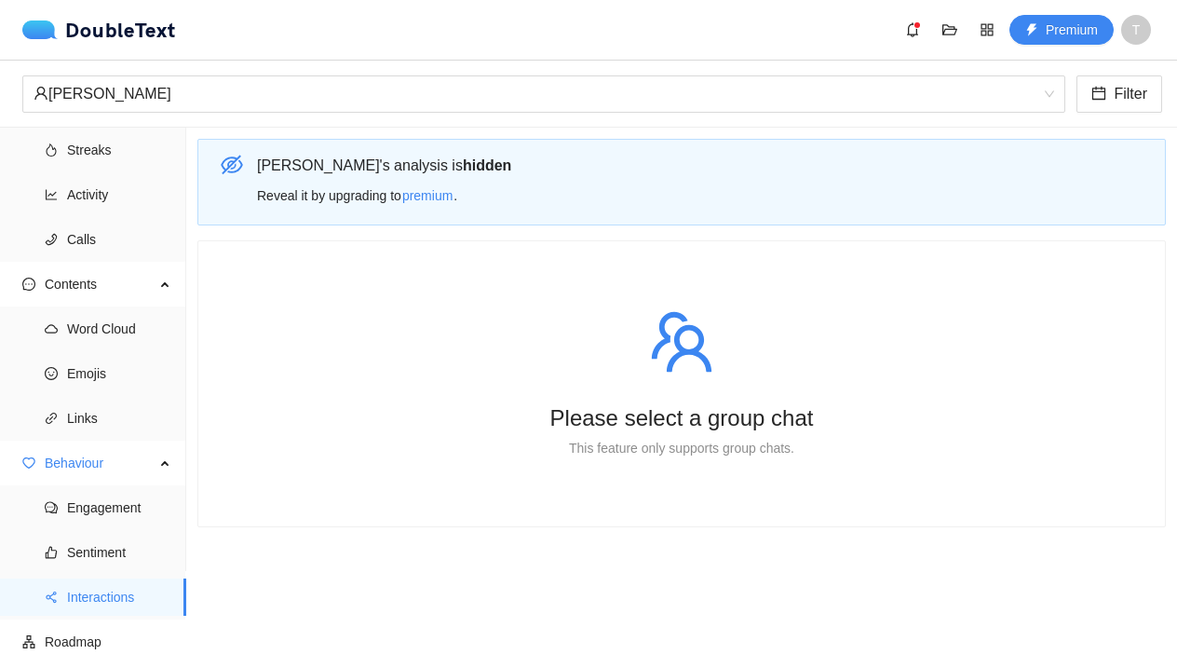
scroll to position [0, 0]
click at [985, 44] on button "button" at bounding box center [987, 30] width 30 height 30
click at [901, 33] on span "bell" at bounding box center [913, 29] width 28 height 15
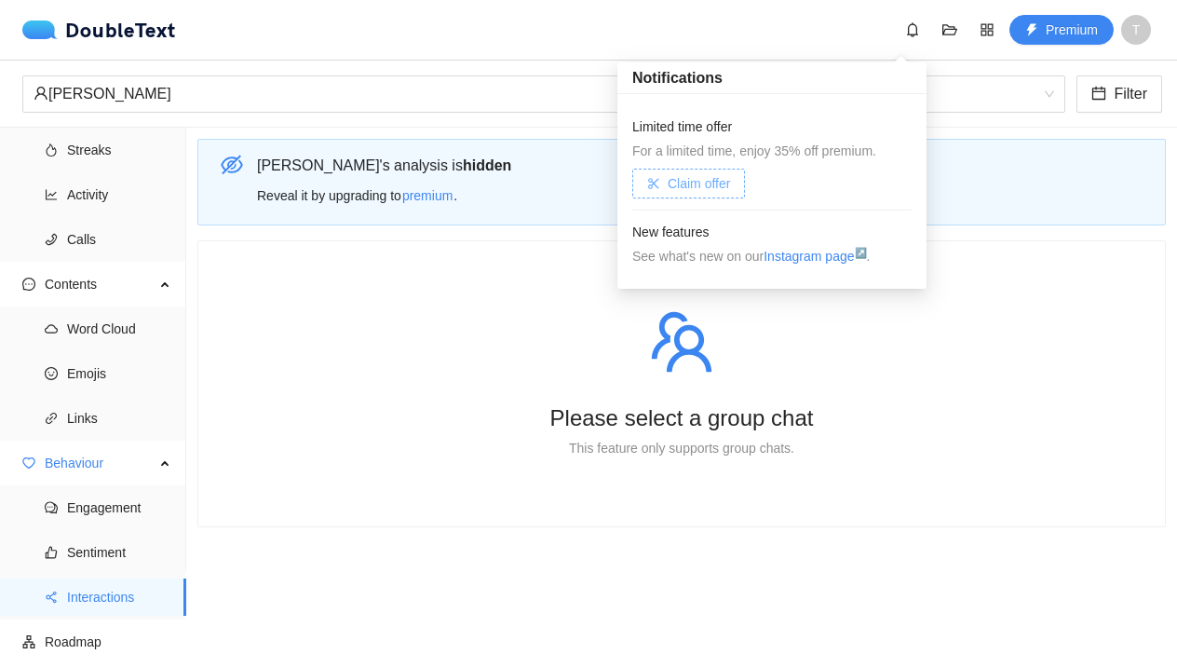
click at [707, 174] on span "Claim offer" at bounding box center [699, 183] width 62 height 20
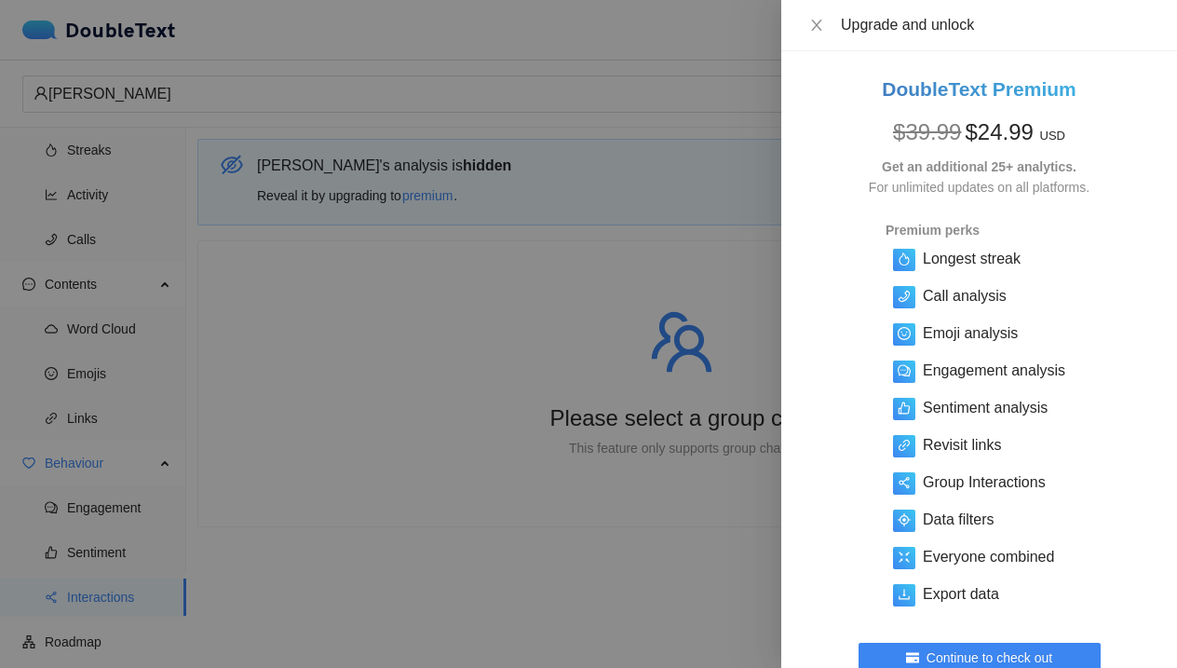
click at [1033, 142] on span "$ 24.99" at bounding box center [999, 131] width 68 height 25
click at [684, 202] on div at bounding box center [588, 334] width 1177 height 668
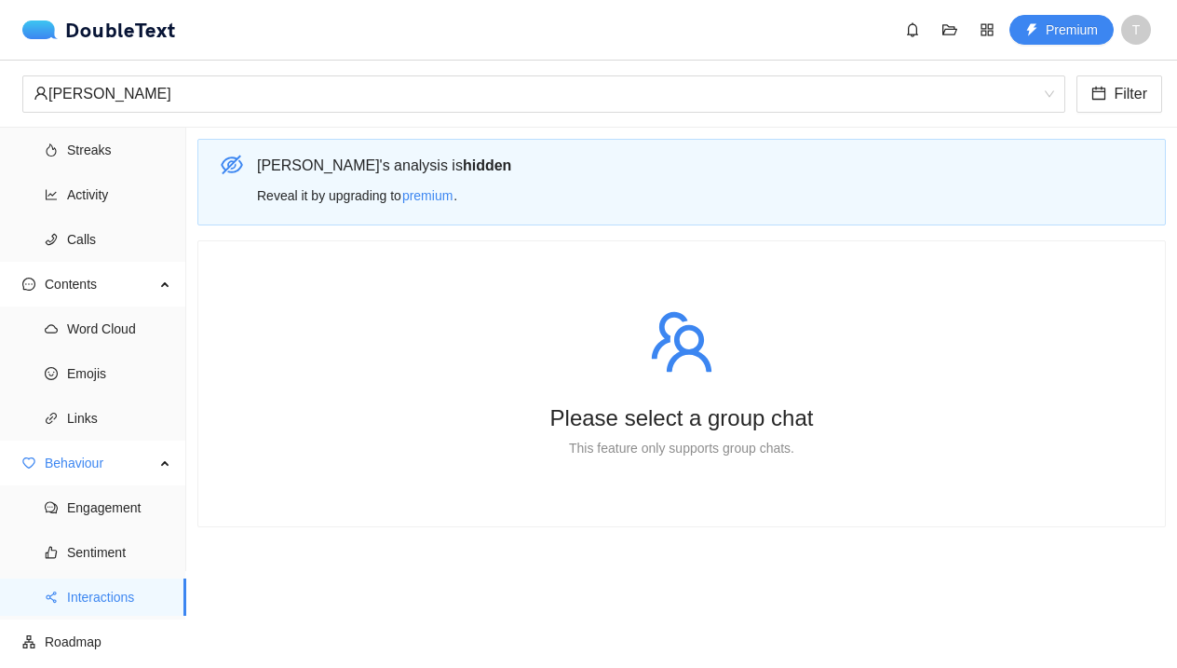
click at [1136, 22] on span "T" at bounding box center [1136, 30] width 8 height 30
click at [1118, 56] on div "Tyboomss Free" at bounding box center [1106, 78] width 112 height 53
click at [1037, 41] on button "Premium" at bounding box center [1061, 30] width 104 height 30
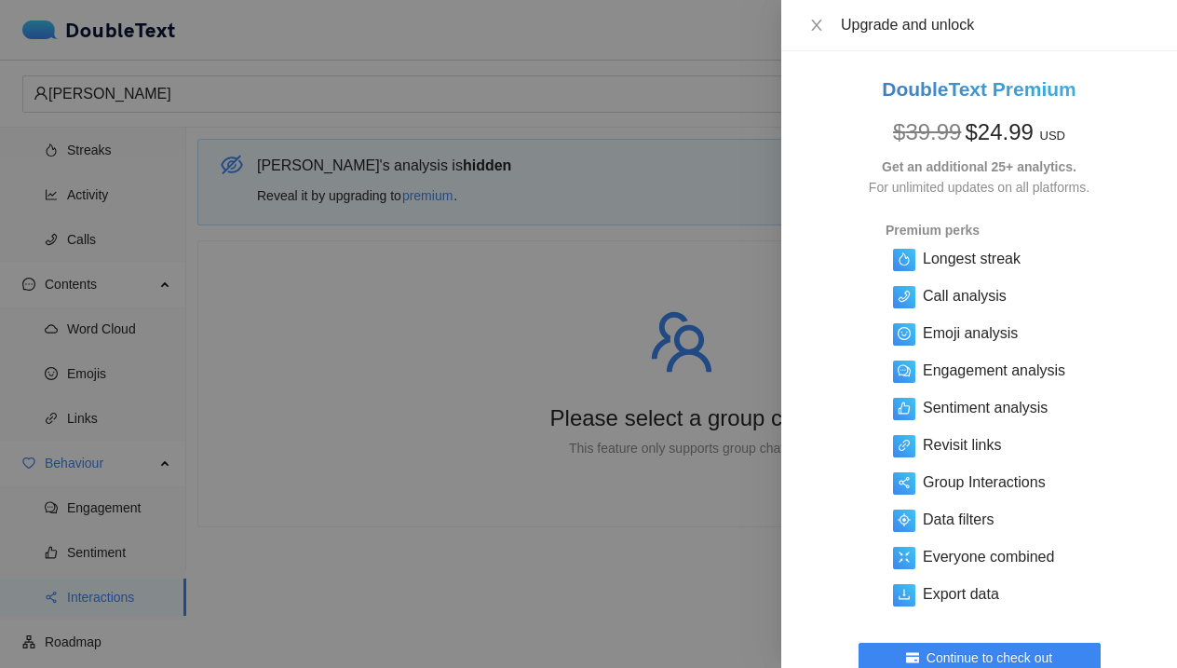
click at [561, 102] on div at bounding box center [588, 334] width 1177 height 668
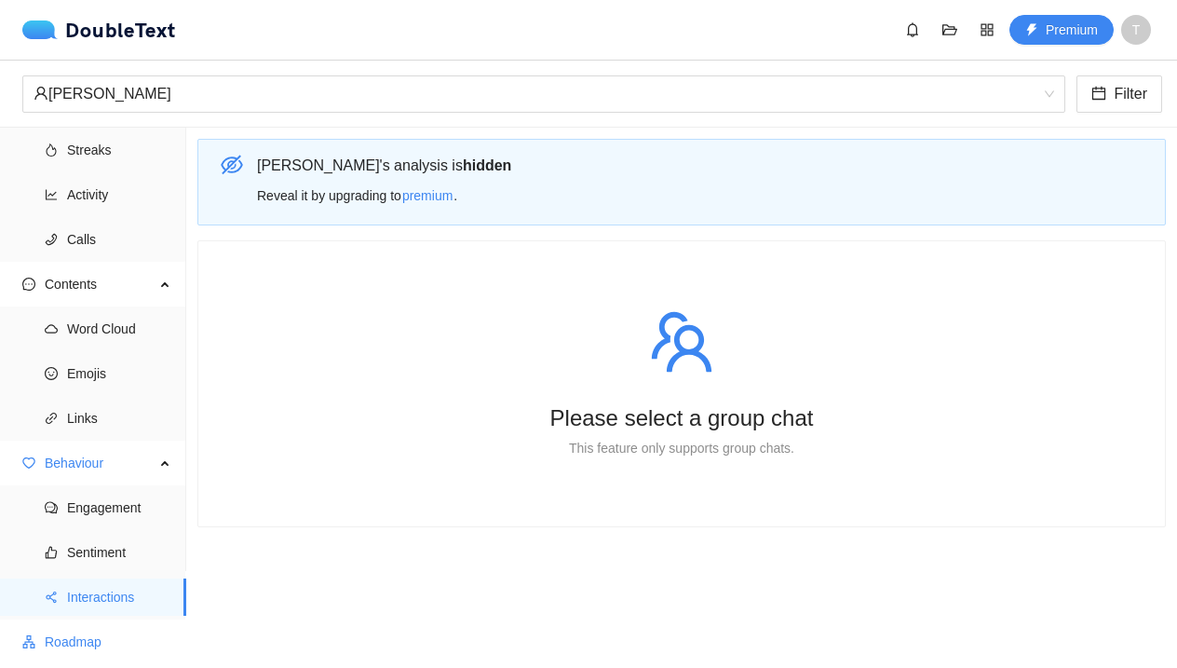
click at [52, 648] on span "Roadmap" at bounding box center [108, 641] width 127 height 37
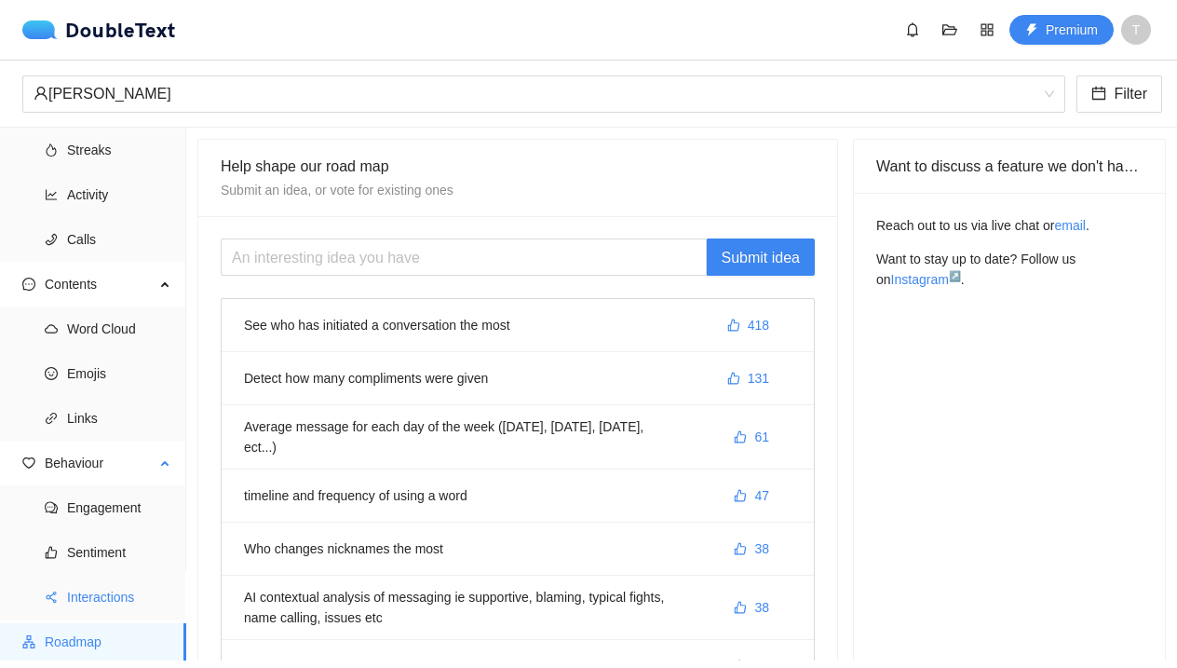
click at [120, 585] on span "Interactions" at bounding box center [119, 596] width 104 height 37
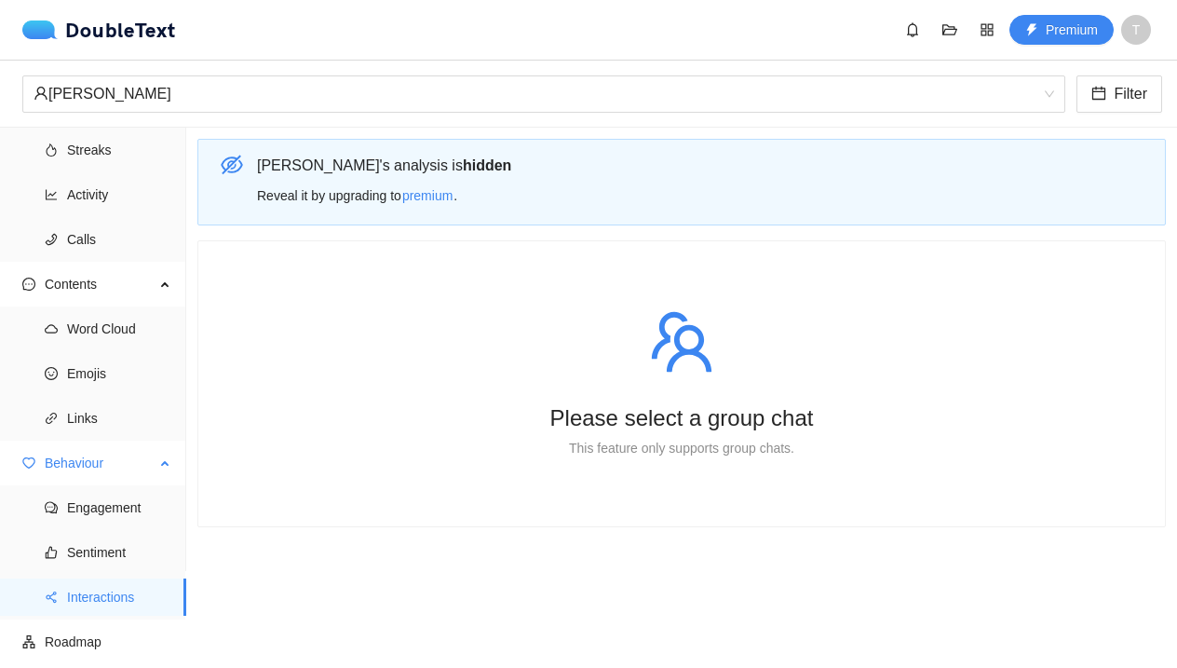
click at [131, 532] on ul "Engagement Sentiment Interactions" at bounding box center [92, 552] width 185 height 134
click at [128, 503] on span "Engagement" at bounding box center [119, 507] width 104 height 37
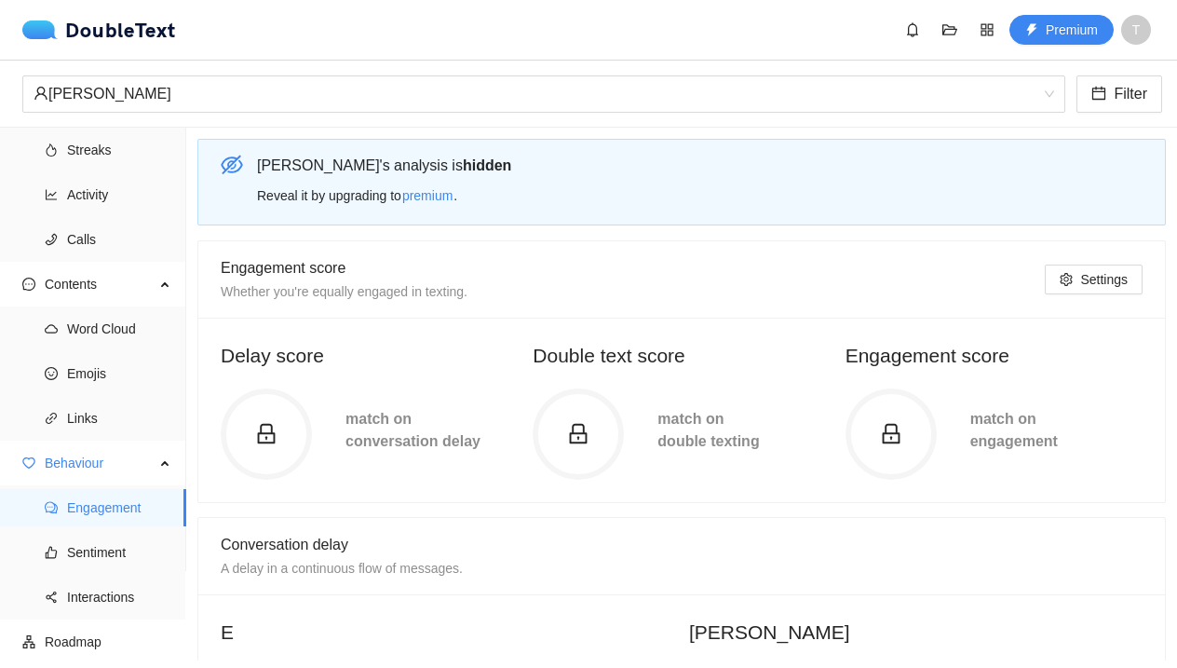
click at [280, 393] on circle at bounding box center [267, 434] width 86 height 86
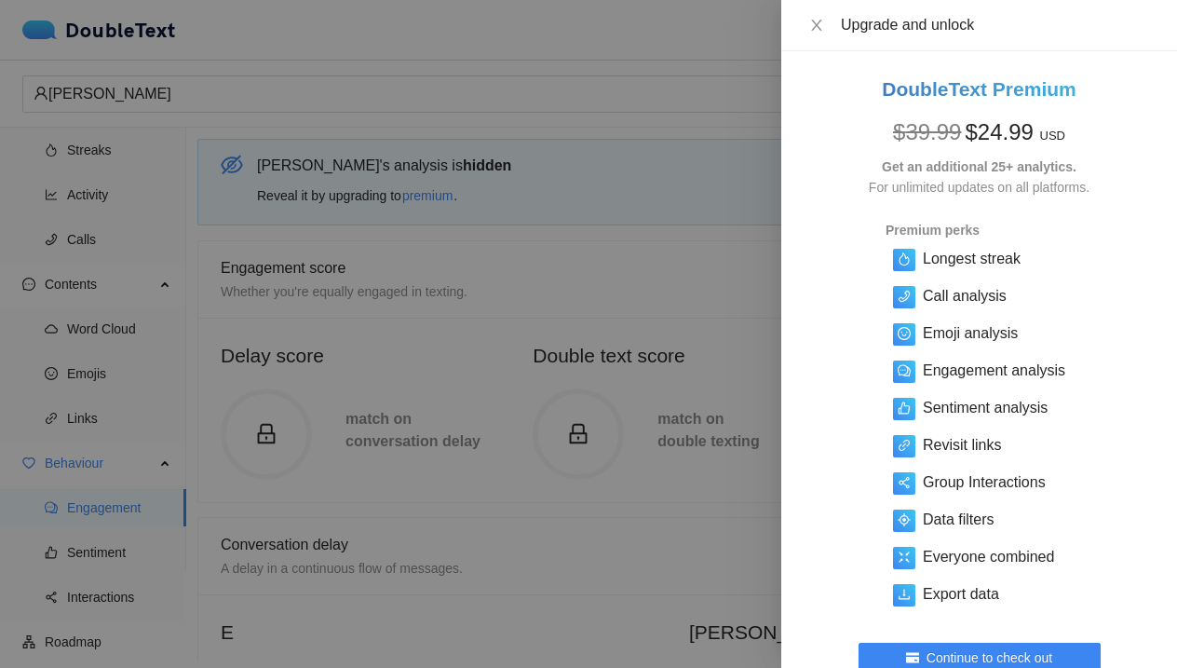
click at [346, 413] on div at bounding box center [588, 334] width 1177 height 668
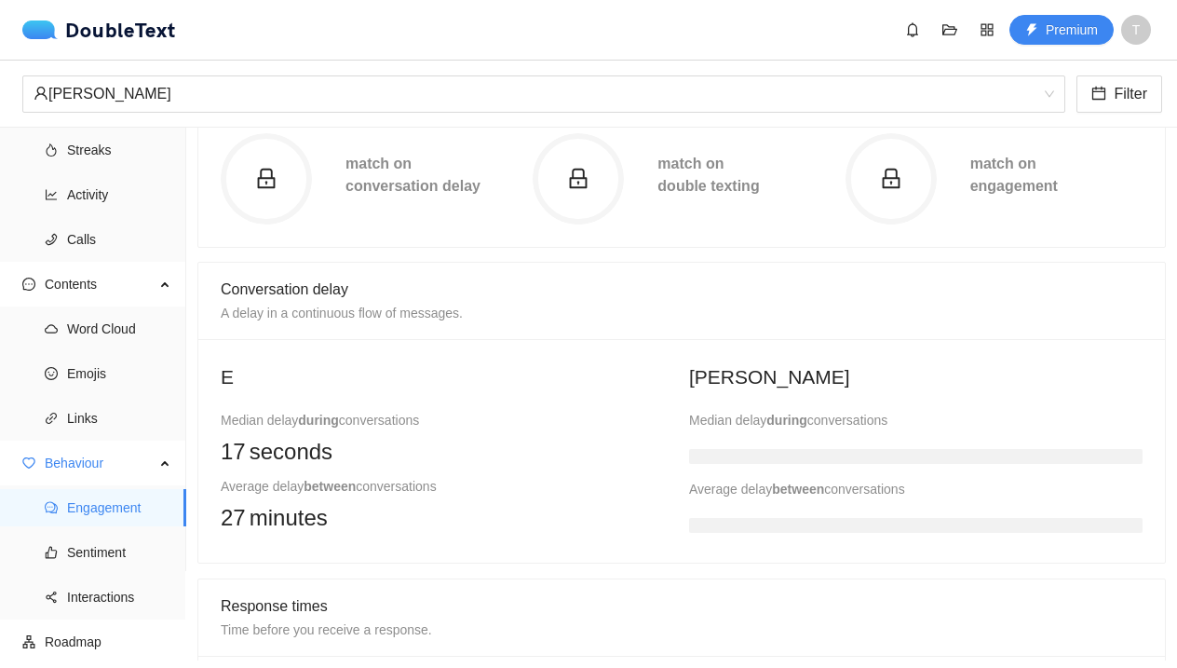
scroll to position [307, 0]
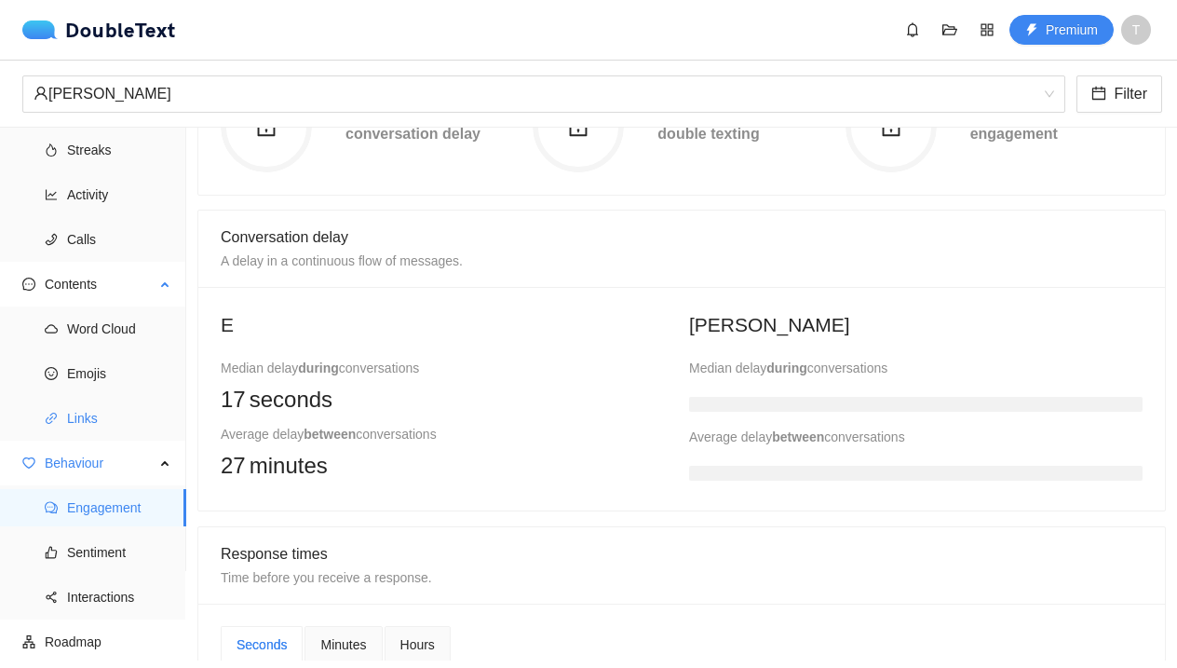
click at [155, 405] on span "Links" at bounding box center [119, 418] width 104 height 37
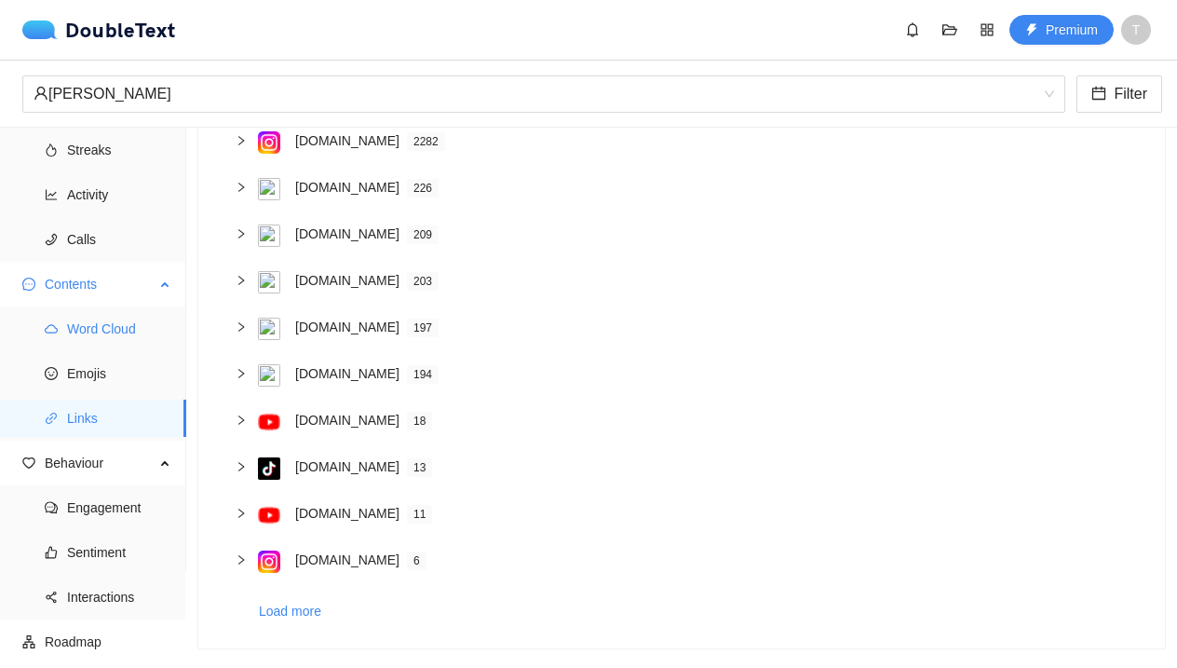
click at [148, 373] on span "Emojis" at bounding box center [119, 373] width 104 height 37
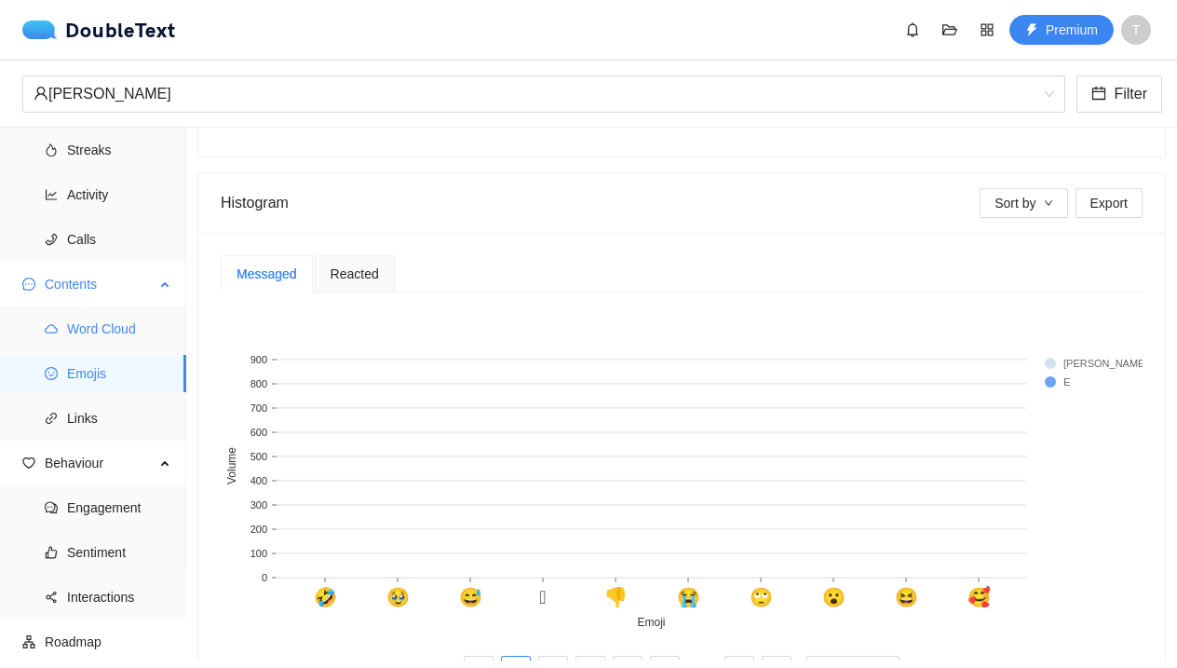
scroll to position [197, 0]
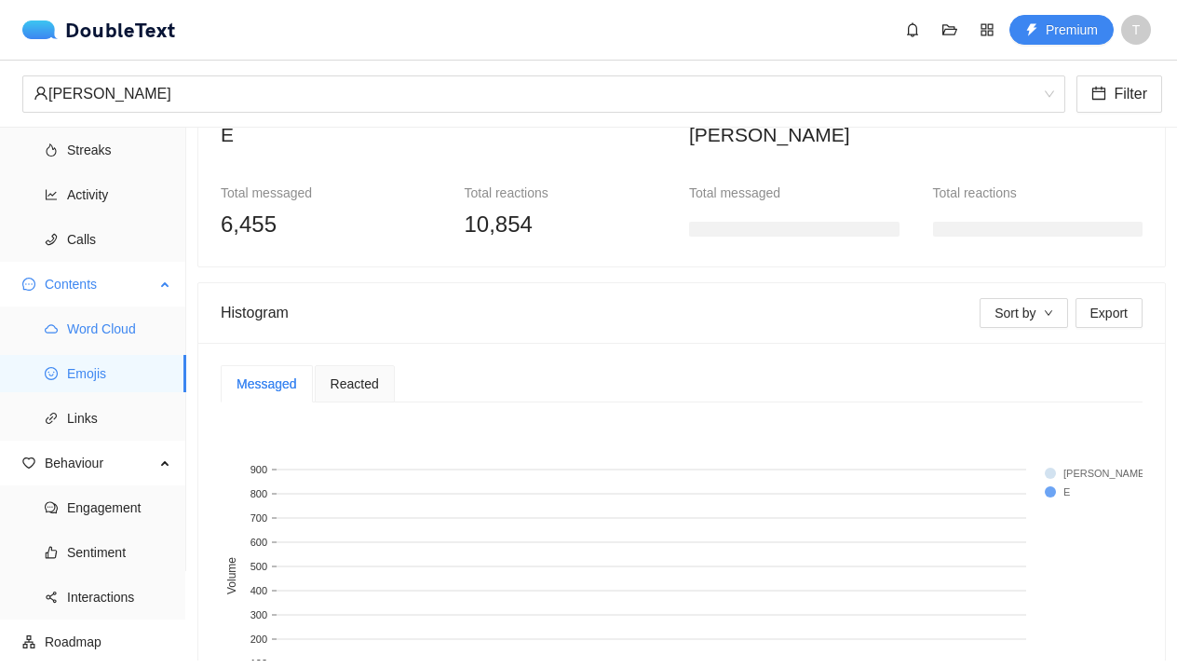
click at [140, 338] on span "Word Cloud" at bounding box center [119, 328] width 104 height 37
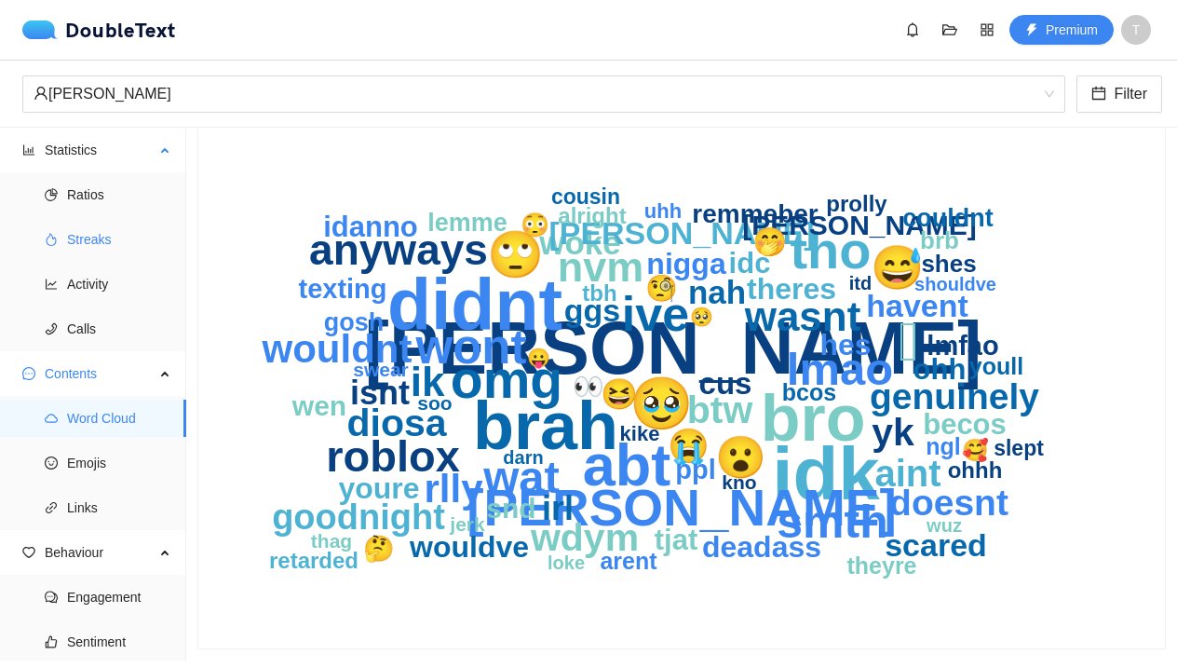
click at [136, 246] on span "Streaks" at bounding box center [119, 239] width 104 height 37
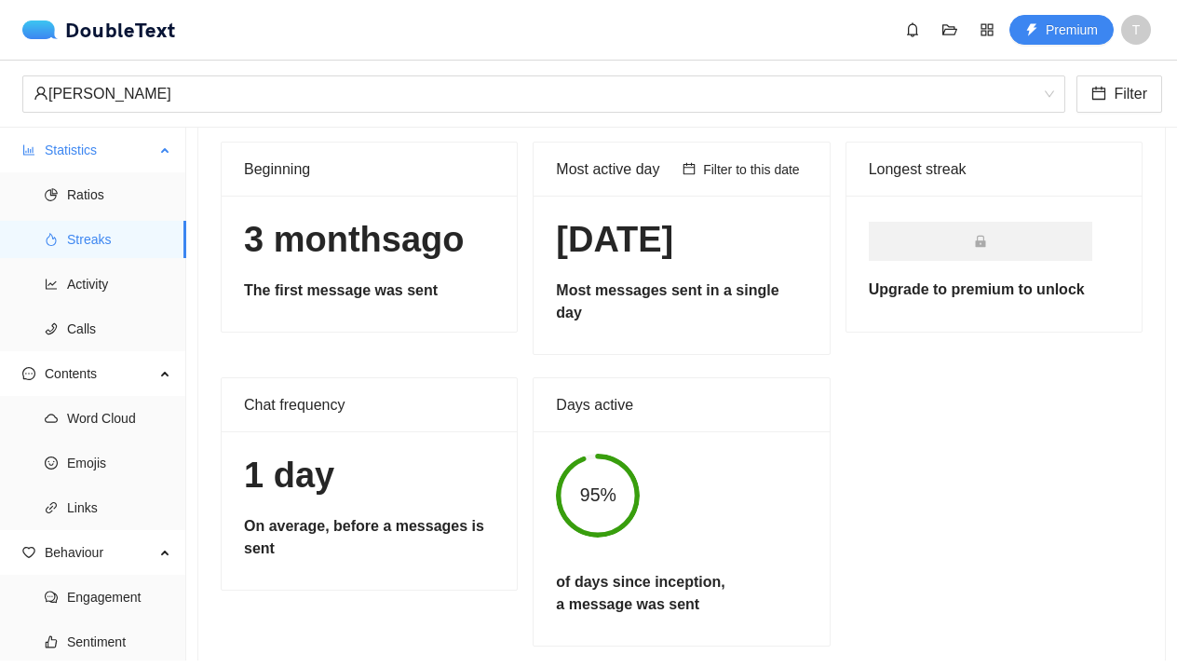
scroll to position [78, 0]
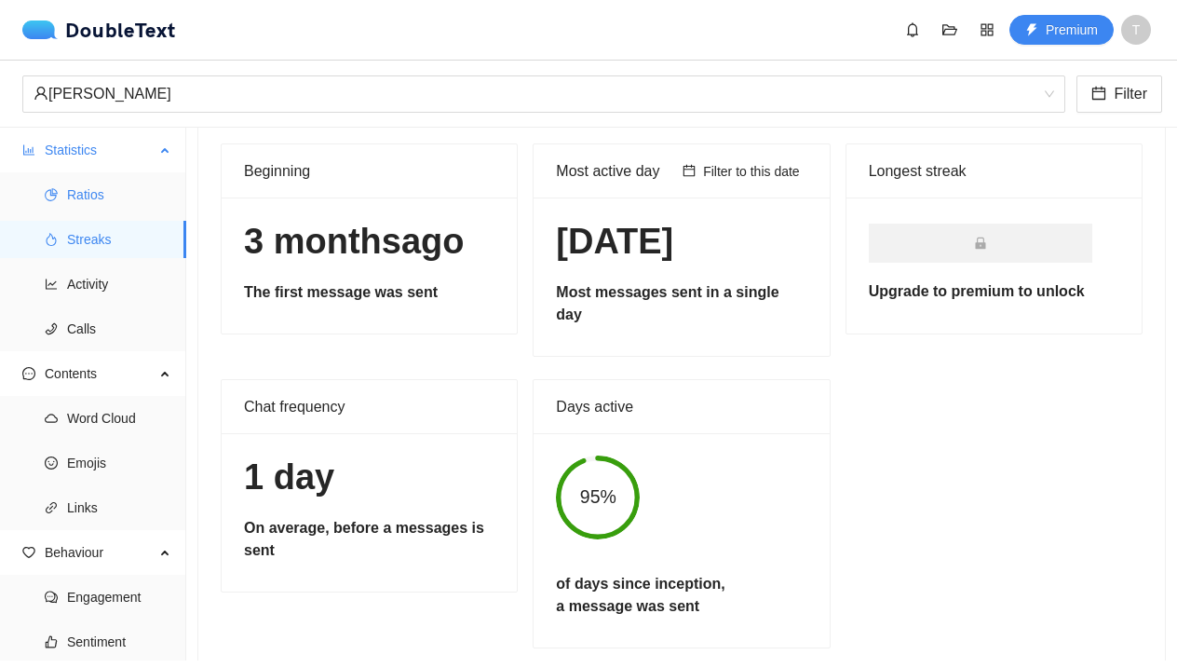
click at [142, 184] on span "Ratios" at bounding box center [119, 194] width 104 height 37
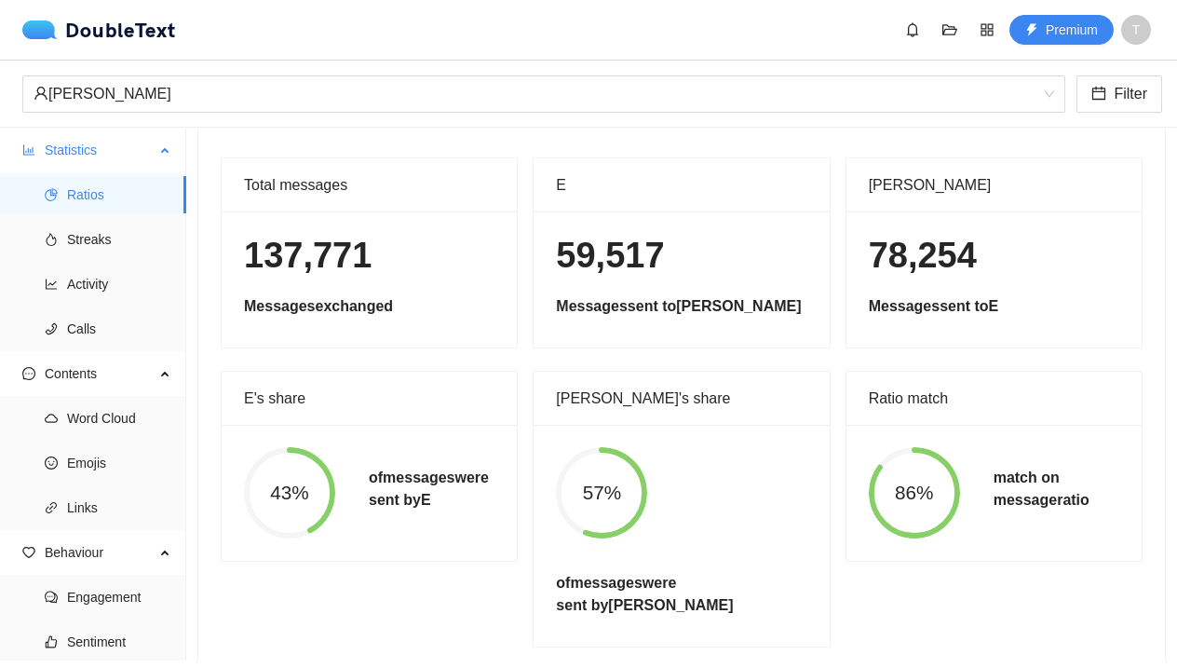
click at [130, 215] on ul "Ratios Streaks Activity Calls" at bounding box center [92, 261] width 185 height 179
click at [121, 224] on span "Streaks" at bounding box center [119, 239] width 104 height 37
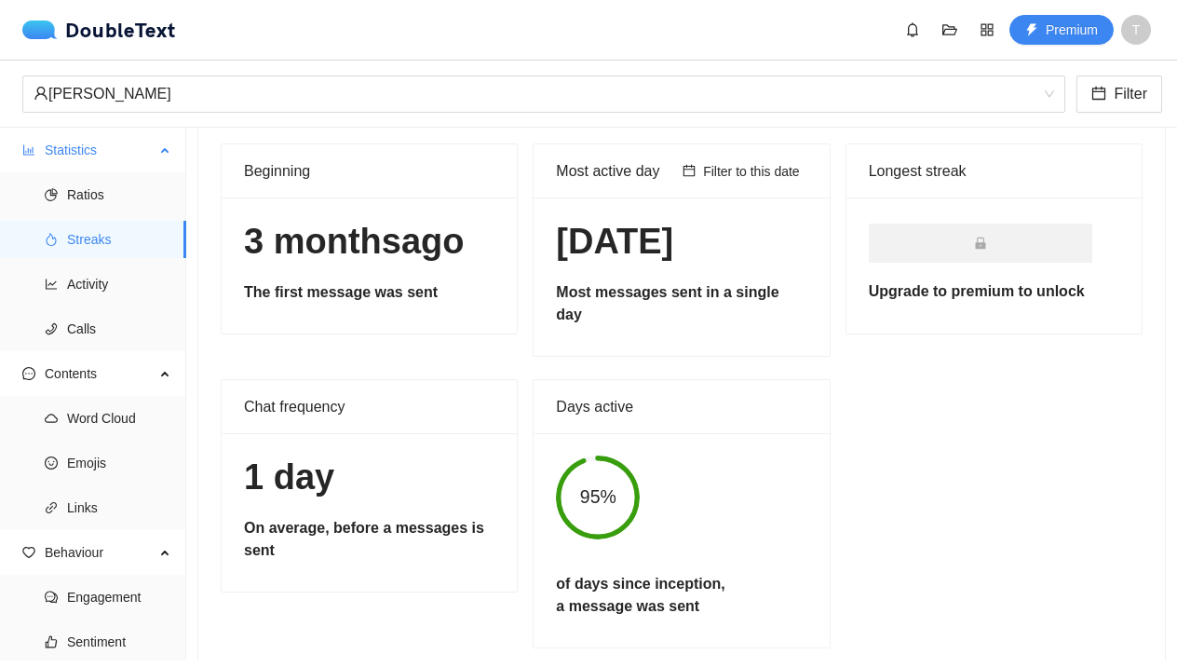
click at [102, 223] on span "Streaks" at bounding box center [119, 239] width 104 height 37
click at [98, 208] on span "Ratios" at bounding box center [119, 194] width 104 height 37
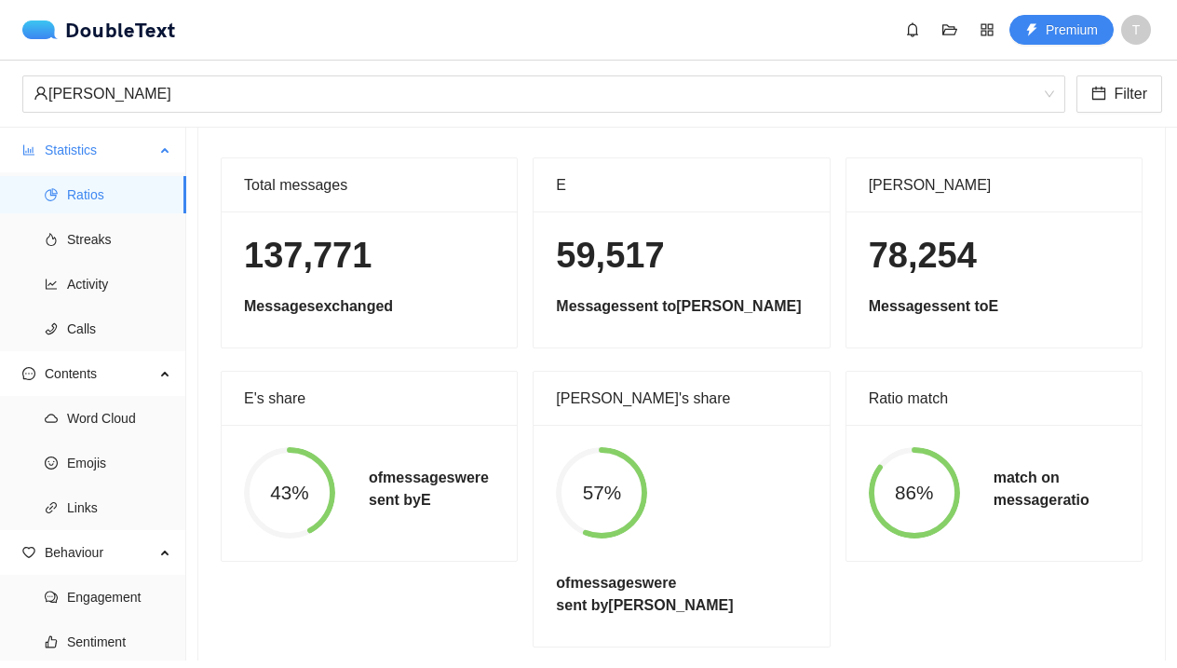
click at [96, 196] on span "Ratios" at bounding box center [119, 194] width 104 height 37
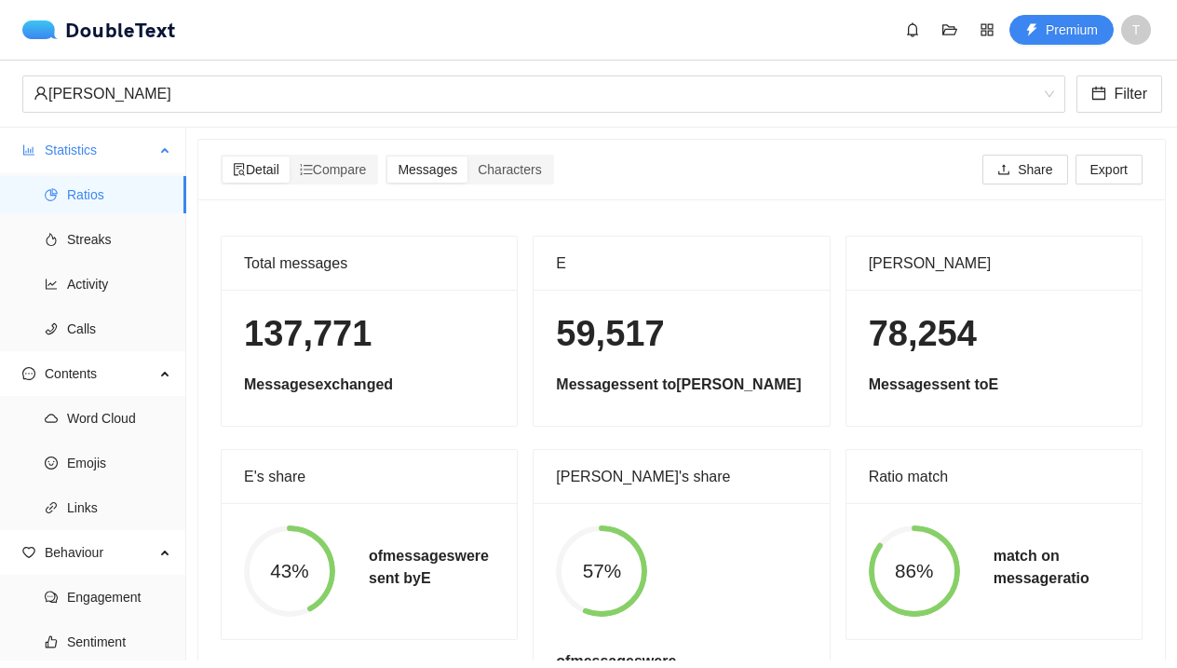
click at [118, 144] on span "Statistics" at bounding box center [100, 149] width 110 height 37
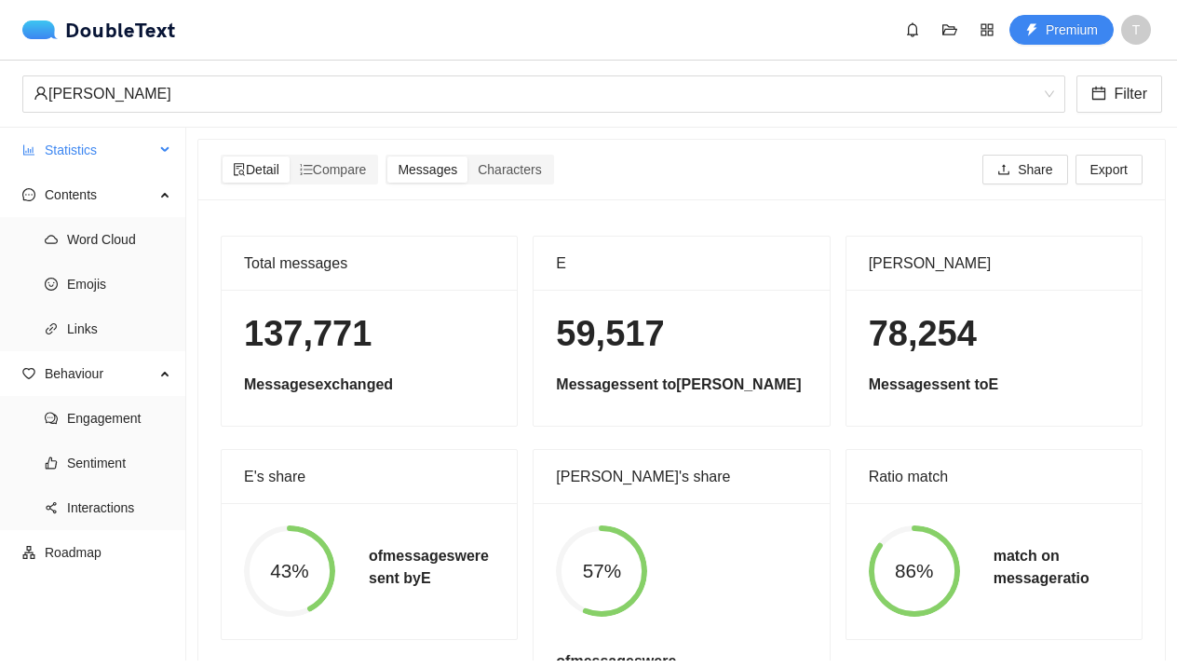
click at [118, 144] on span "Statistics" at bounding box center [100, 149] width 110 height 37
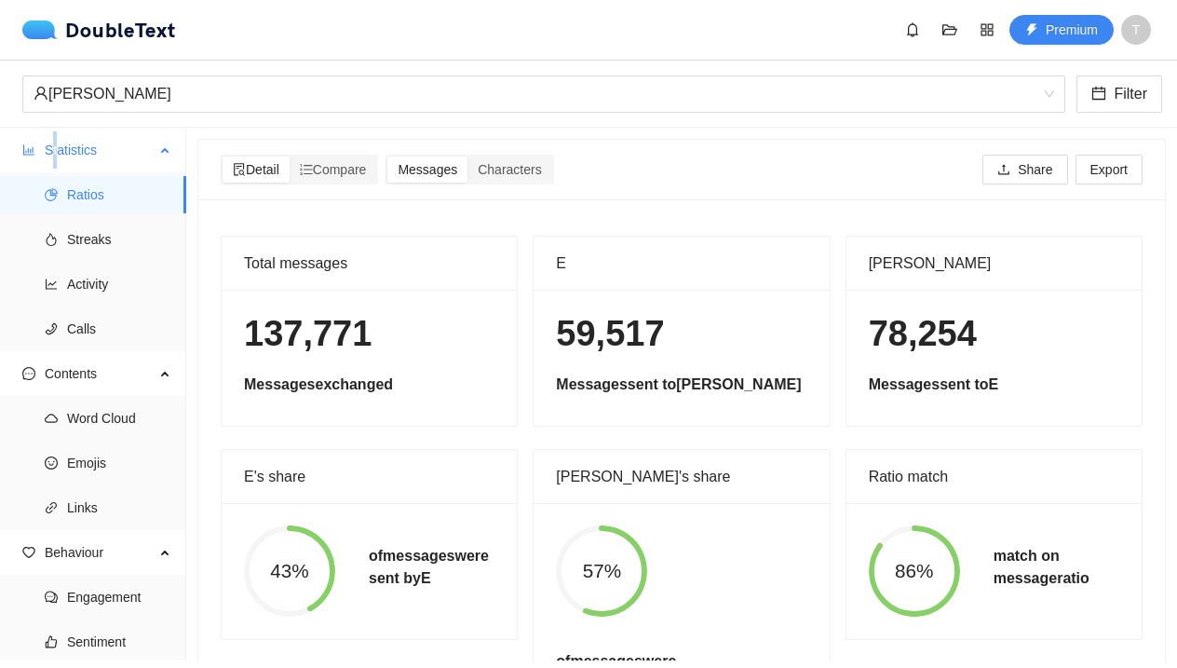
click at [55, 137] on span "Statistics" at bounding box center [100, 149] width 110 height 37
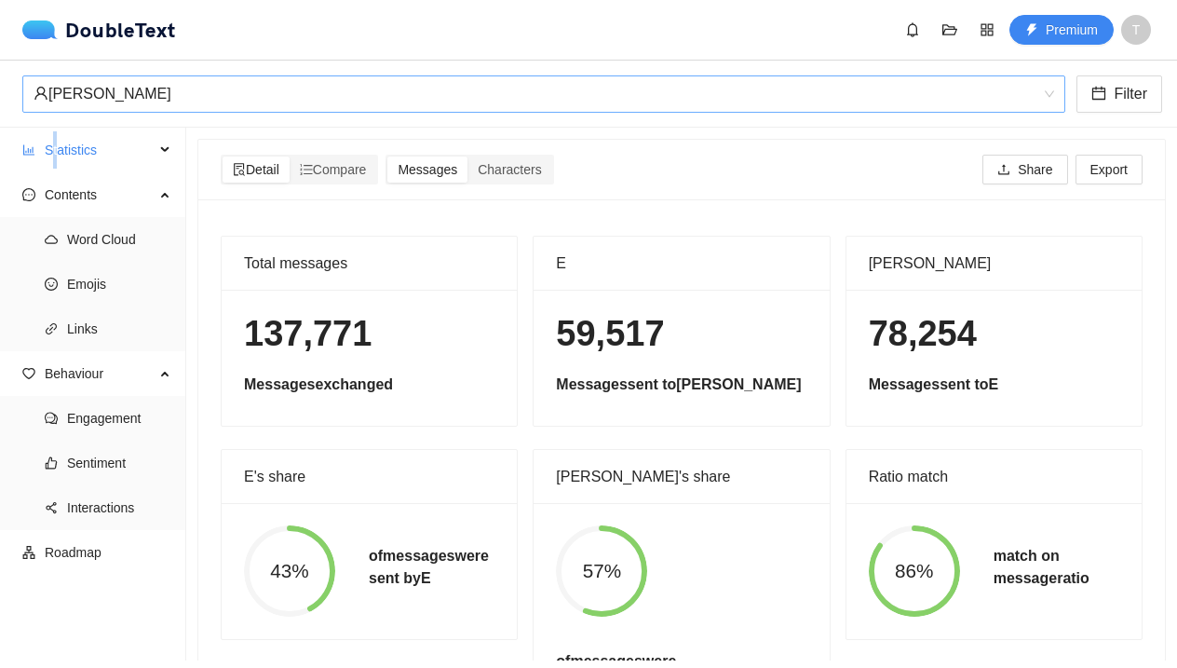
click at [55, 98] on div "ronnie mcnutt" at bounding box center [536, 93] width 1004 height 35
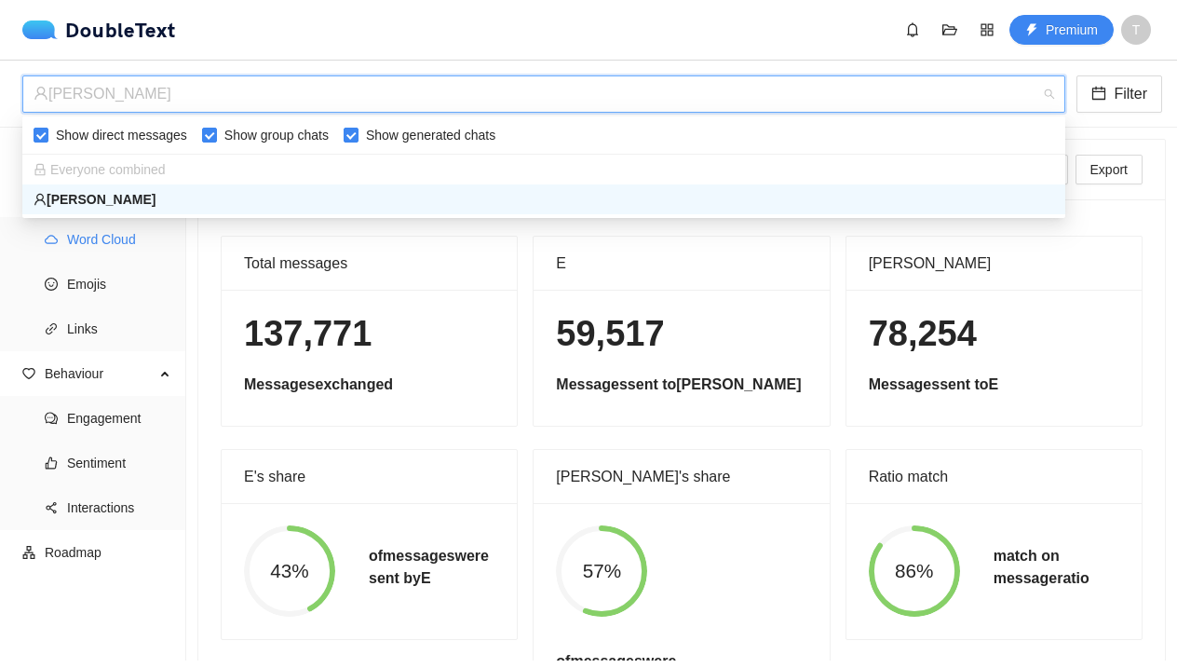
click at [64, 259] on ul "Word Cloud Emojis Links" at bounding box center [92, 284] width 185 height 134
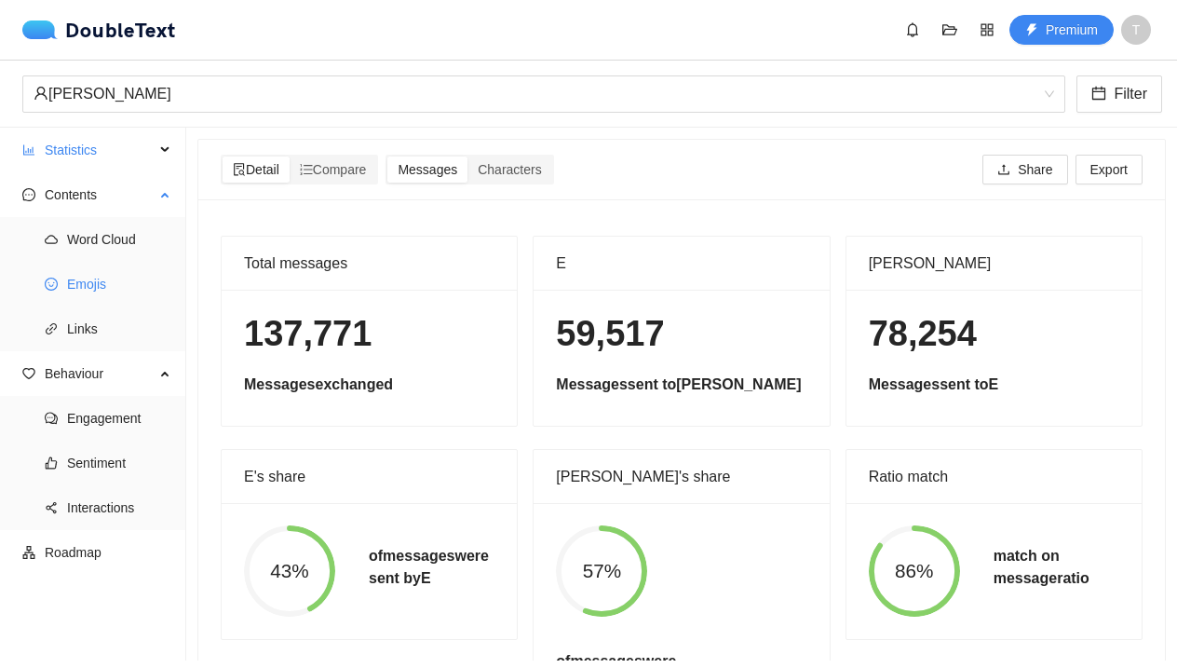
click at [76, 298] on span "Emojis" at bounding box center [119, 283] width 104 height 37
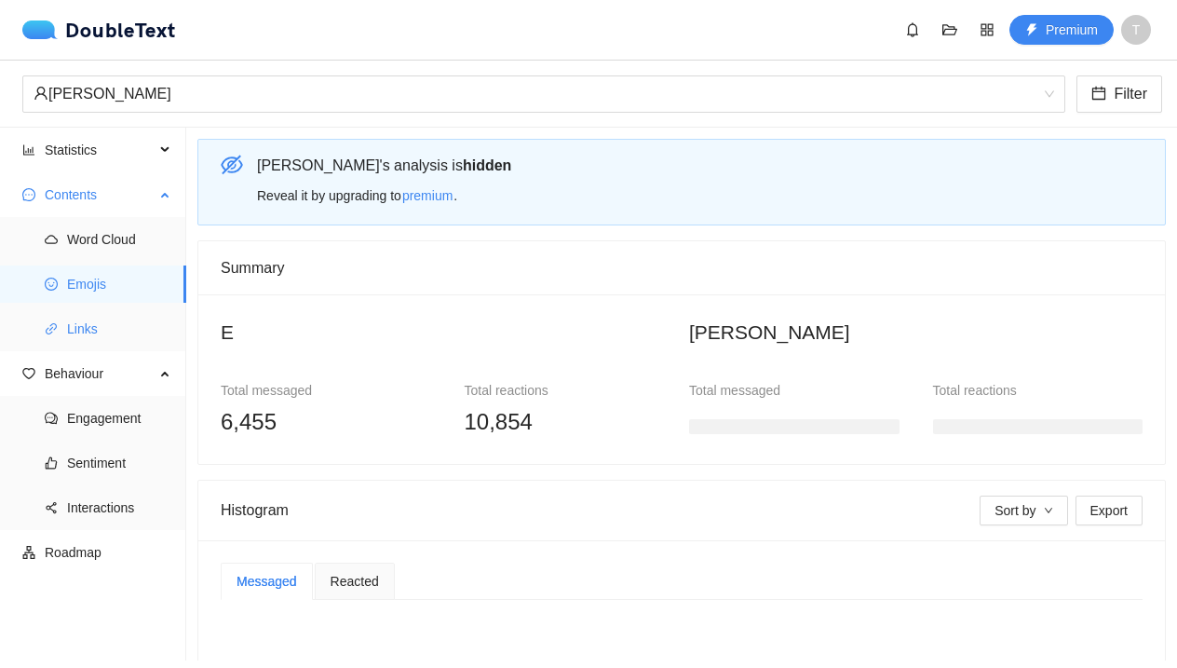
click at [83, 331] on span "Links" at bounding box center [119, 328] width 104 height 37
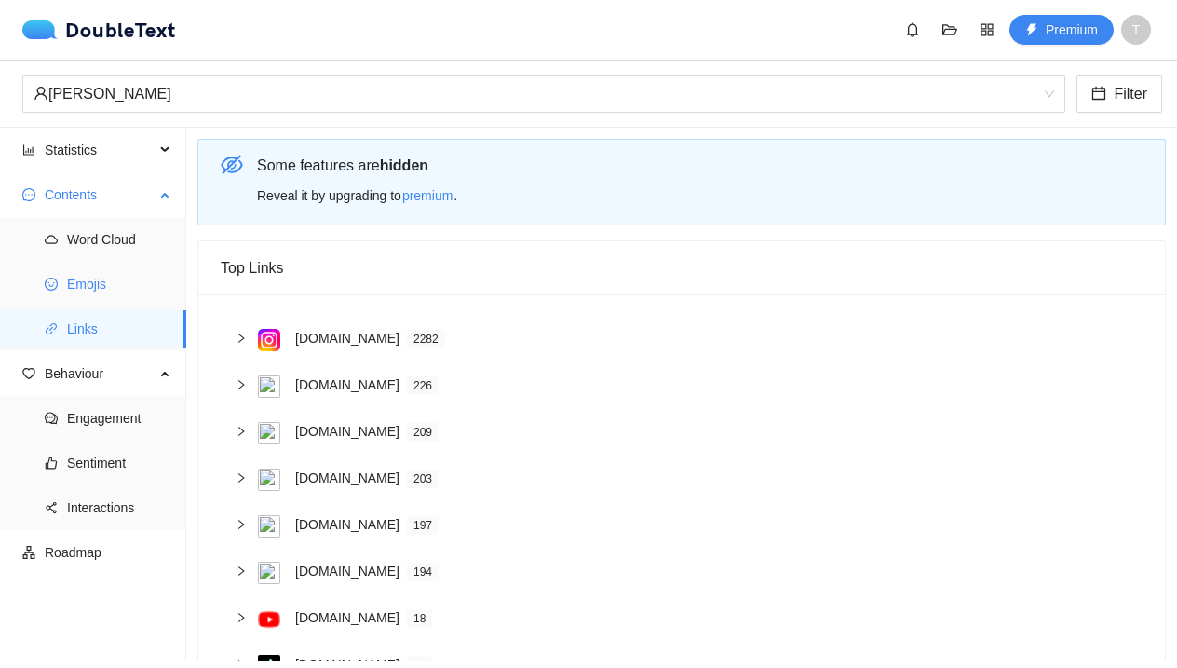
click at [94, 282] on span "Emojis" at bounding box center [119, 283] width 104 height 37
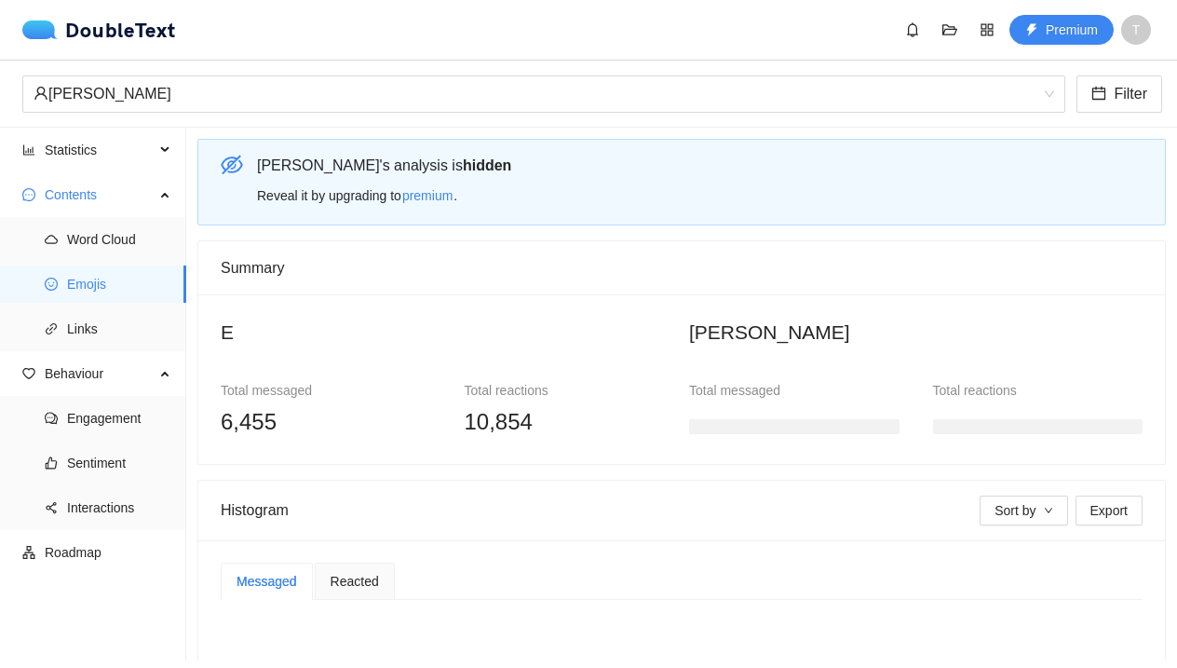
click at [790, 341] on h2 "ronnie mcnutt" at bounding box center [916, 332] width 454 height 31
